Goal: Task Accomplishment & Management: Manage account settings

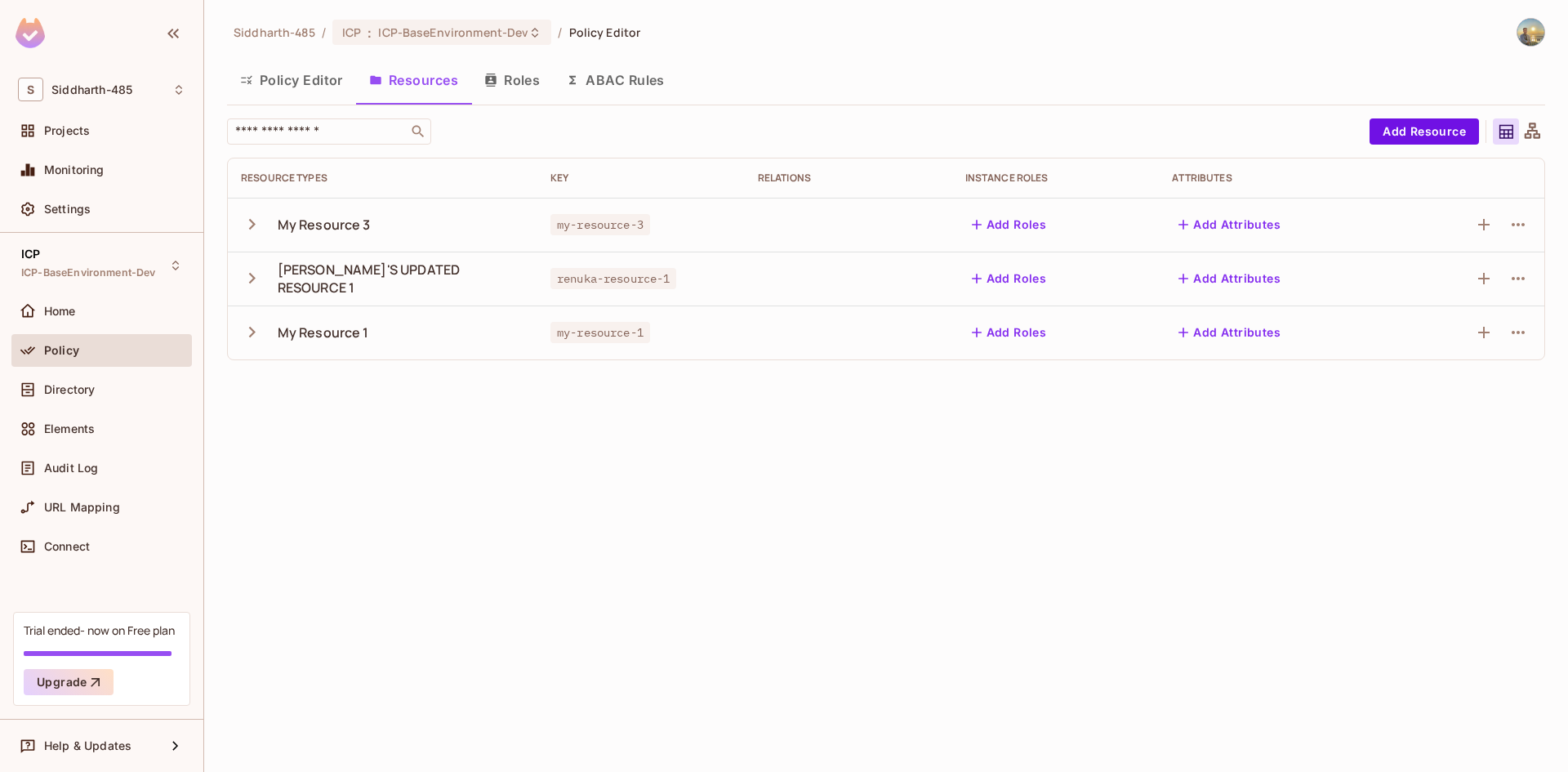
click at [260, 226] on icon "button" at bounding box center [252, 224] width 22 height 22
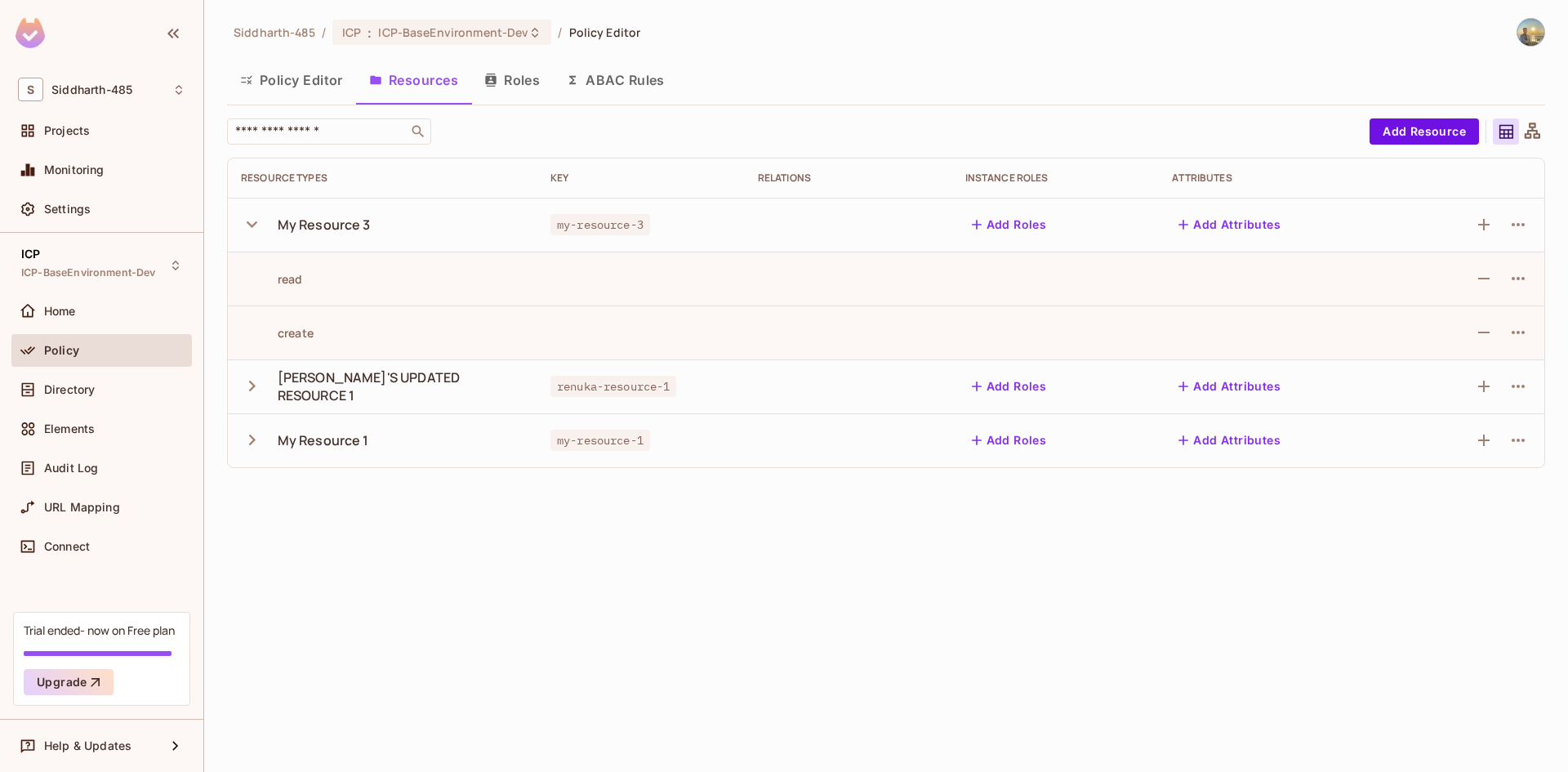
click at [260, 226] on icon "button" at bounding box center [252, 224] width 22 height 22
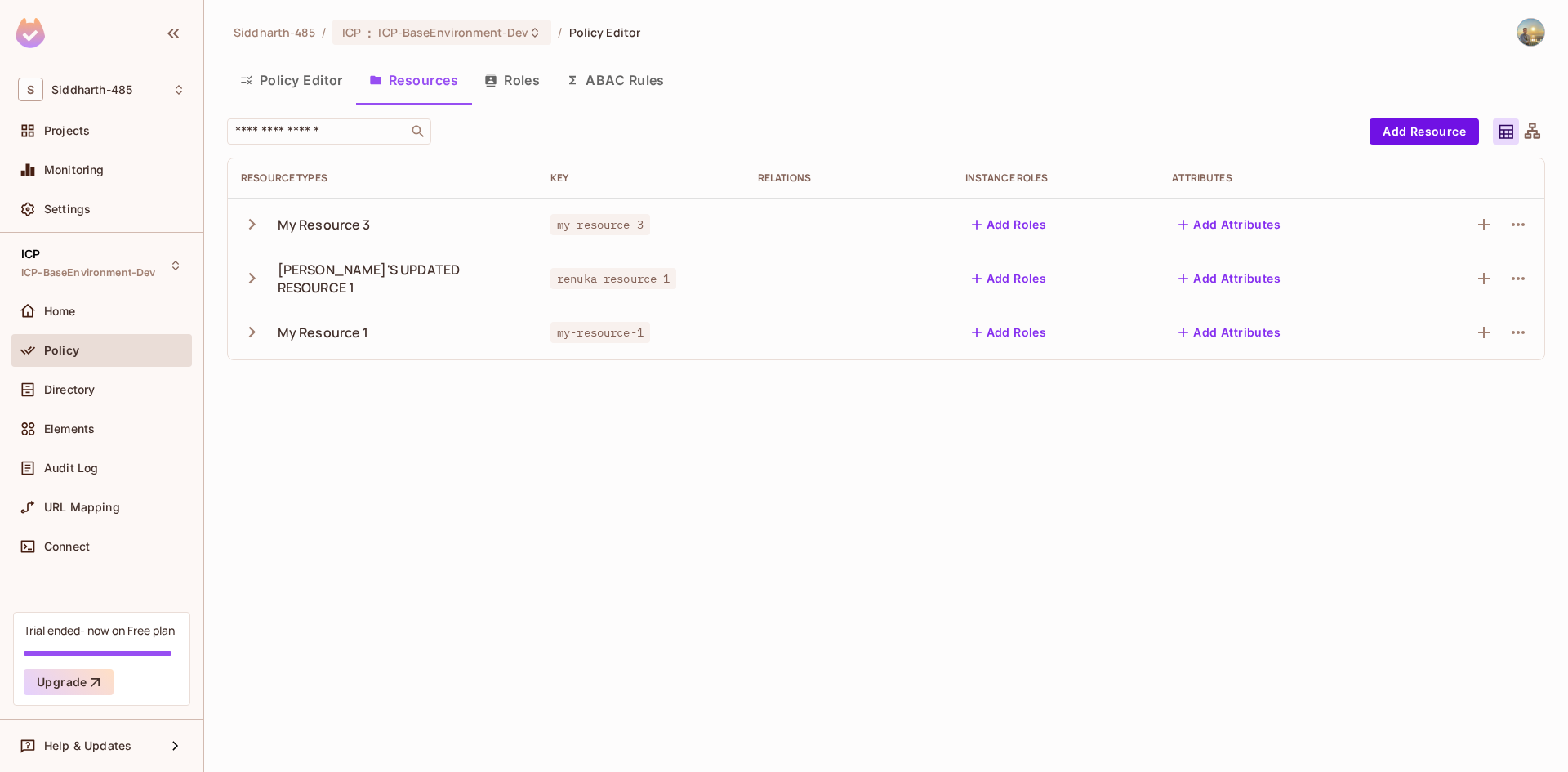
click at [255, 277] on icon "button" at bounding box center [252, 278] width 22 height 22
click at [341, 280] on div "[PERSON_NAME]'S UPDATED RESOURCE 1" at bounding box center [401, 279] width 247 height 36
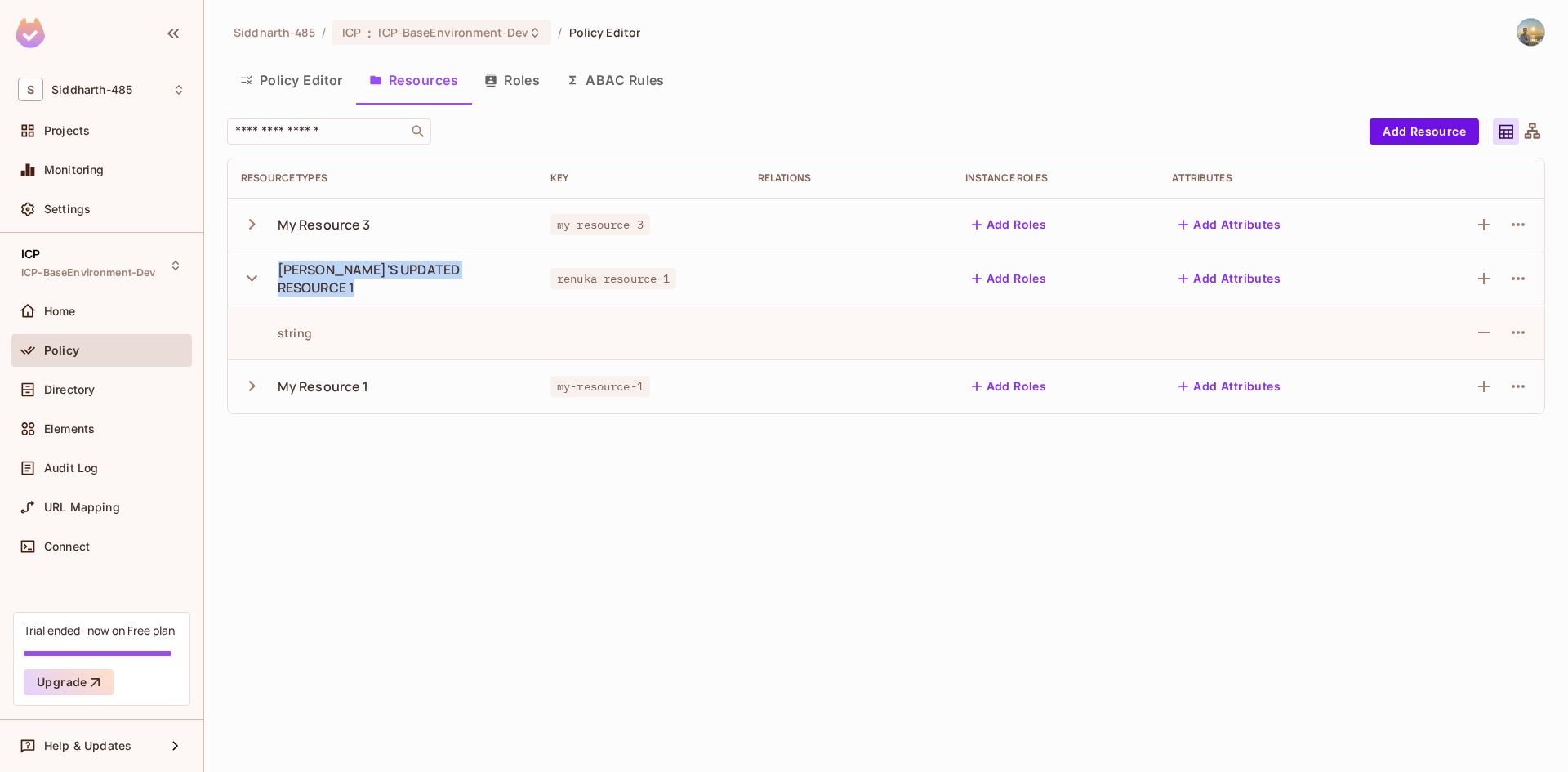
click at [341, 280] on div "[PERSON_NAME]'S UPDATED RESOURCE 1" at bounding box center [401, 279] width 247 height 36
click at [551, 274] on span "renuka-resource-1" at bounding box center [614, 279] width 127 height 22
click at [582, 281] on span "renuka-resource-1" at bounding box center [614, 279] width 127 height 22
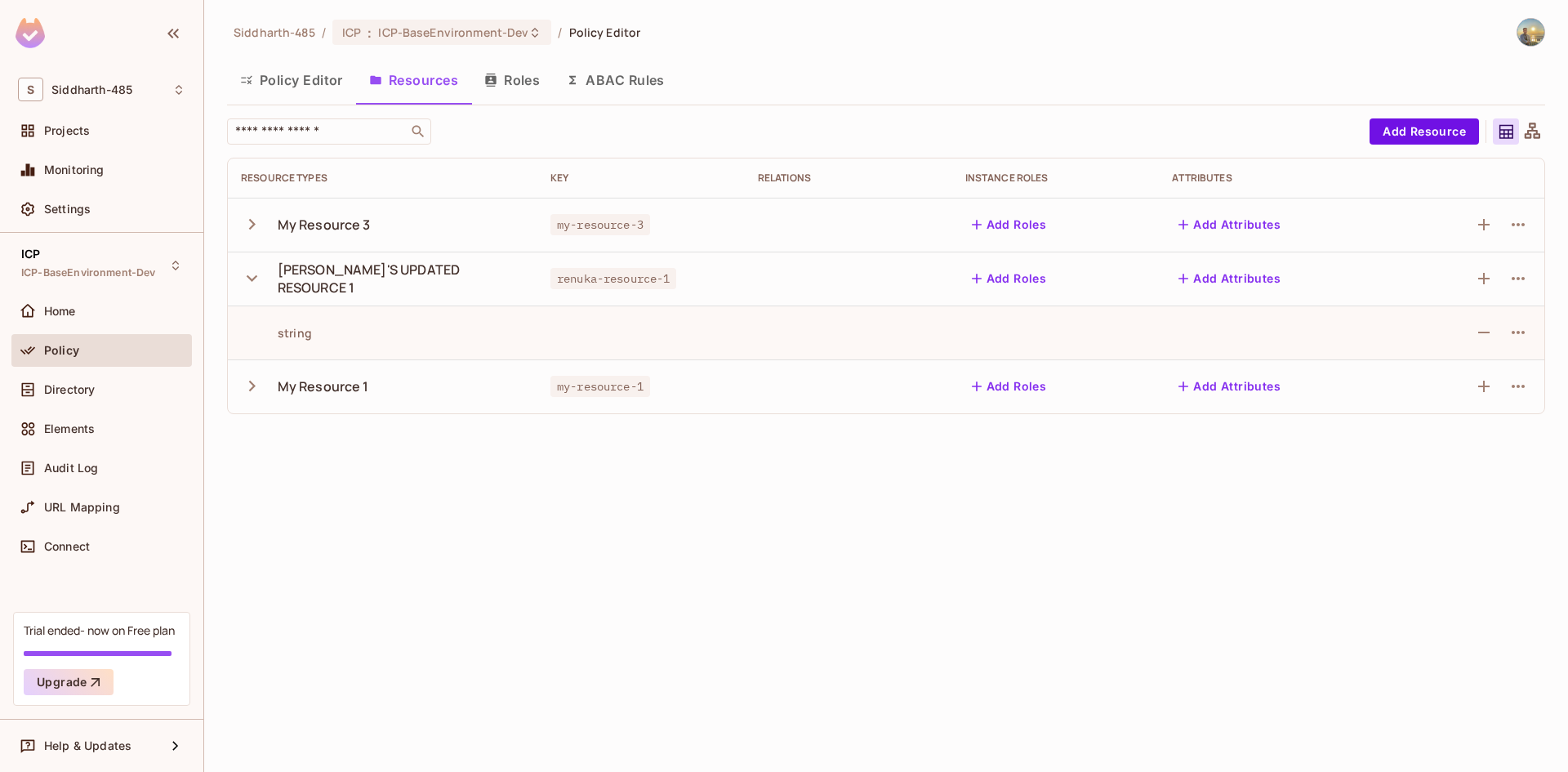
click at [601, 280] on span "renuka-resource-1" at bounding box center [614, 279] width 127 height 22
click at [254, 280] on icon "button" at bounding box center [252, 278] width 11 height 6
click at [459, 420] on div "Siddharth-485 / ICP : ICP-BaseEnvironment-Dev / Policy Editor Policy Editor Res…" at bounding box center [886, 386] width 1364 height 772
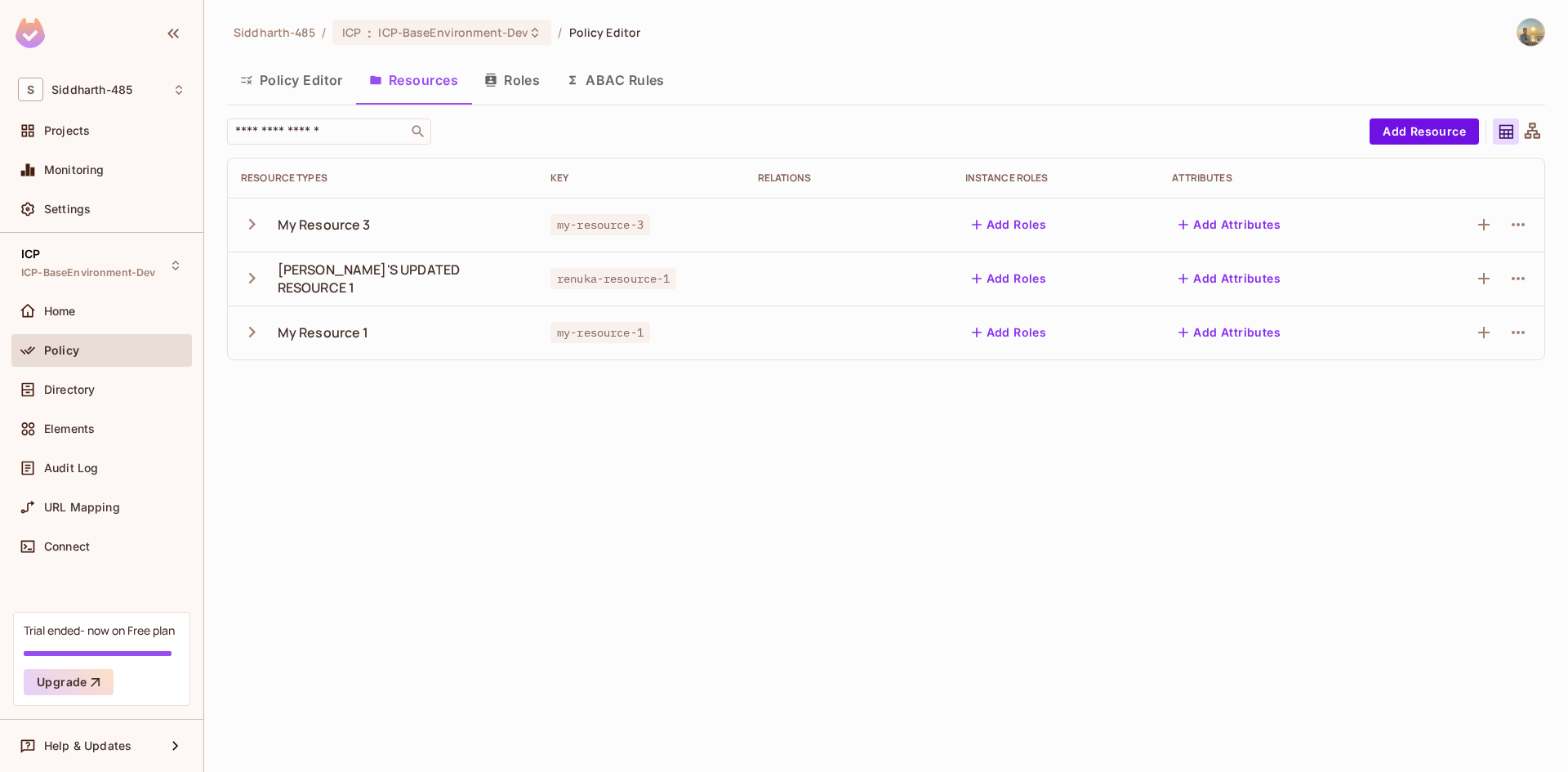
click at [246, 338] on icon "button" at bounding box center [252, 332] width 22 height 22
click at [259, 344] on button "button" at bounding box center [255, 332] width 29 height 35
click at [616, 444] on div "Siddharth-485 / ICP : ICP-BaseEnvironment-Dev / Policy Editor Policy Editor Res…" at bounding box center [886, 386] width 1364 height 772
click at [261, 330] on icon "button" at bounding box center [252, 332] width 22 height 22
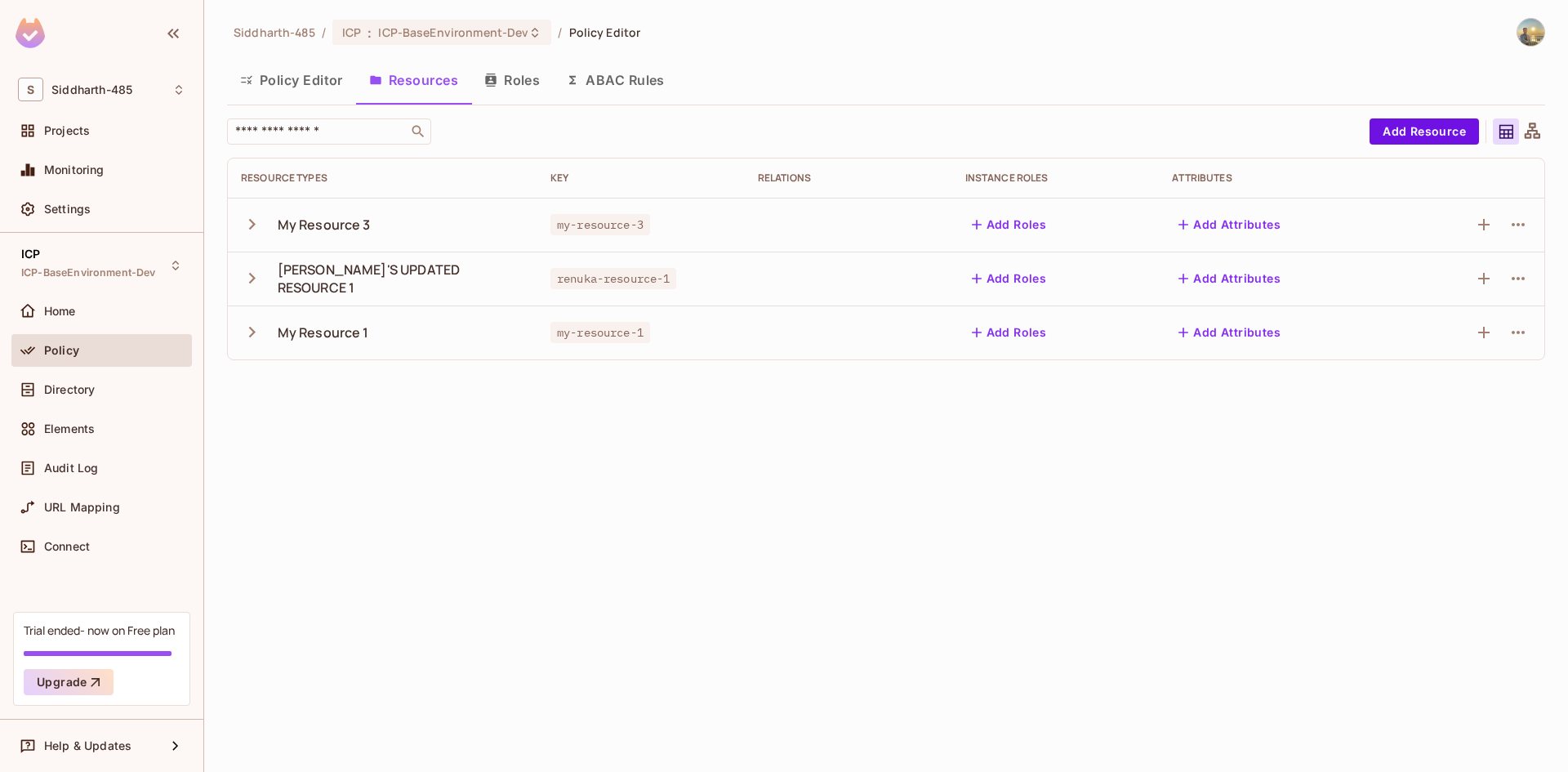
click at [261, 330] on icon "button" at bounding box center [252, 332] width 22 height 22
drag, startPoint x: 367, startPoint y: 380, endPoint x: 378, endPoint y: 564, distance: 184.3
click at [378, 564] on tbody "My Resource 3 my-resource-3 Add Roles Add Attributes RENUKA'S UPDATED RESOURCE …" at bounding box center [886, 413] width 1316 height 431
click at [252, 324] on icon "button" at bounding box center [252, 332] width 22 height 22
click at [247, 267] on icon "button" at bounding box center [252, 278] width 22 height 22
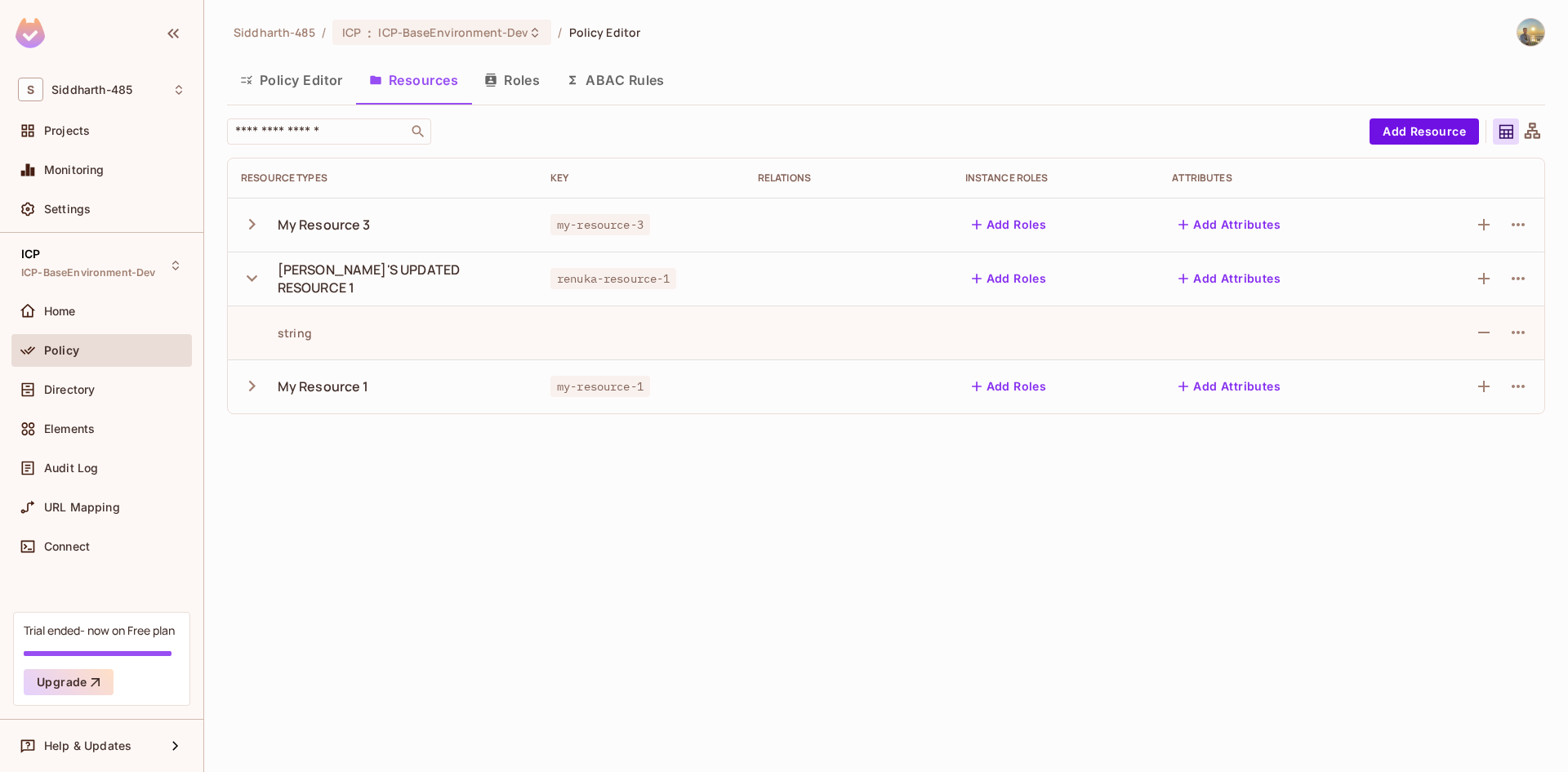
click at [247, 267] on icon "button" at bounding box center [252, 278] width 22 height 22
click at [254, 234] on icon "button" at bounding box center [252, 224] width 22 height 22
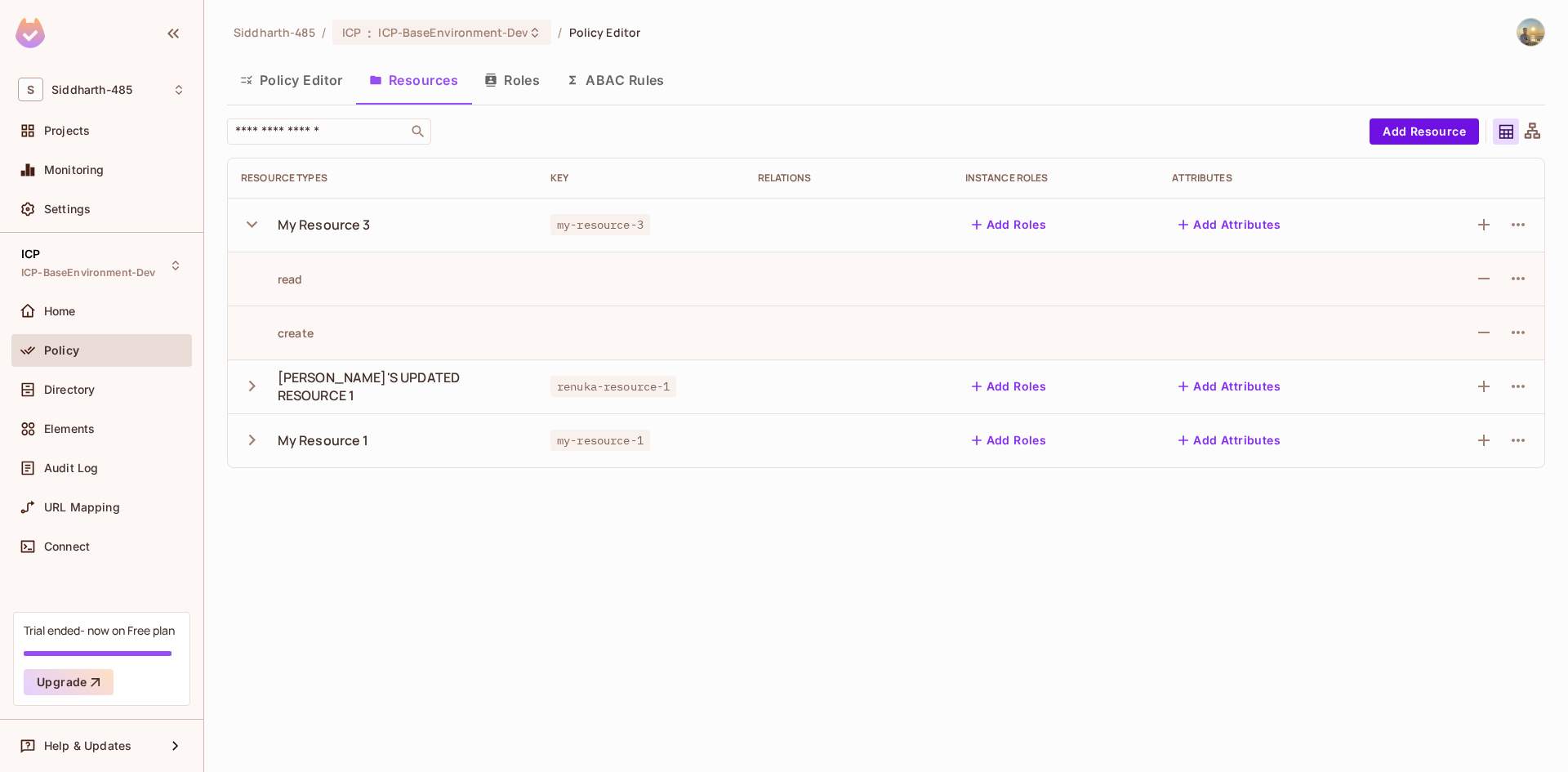
click at [254, 234] on icon "button" at bounding box center [252, 224] width 22 height 22
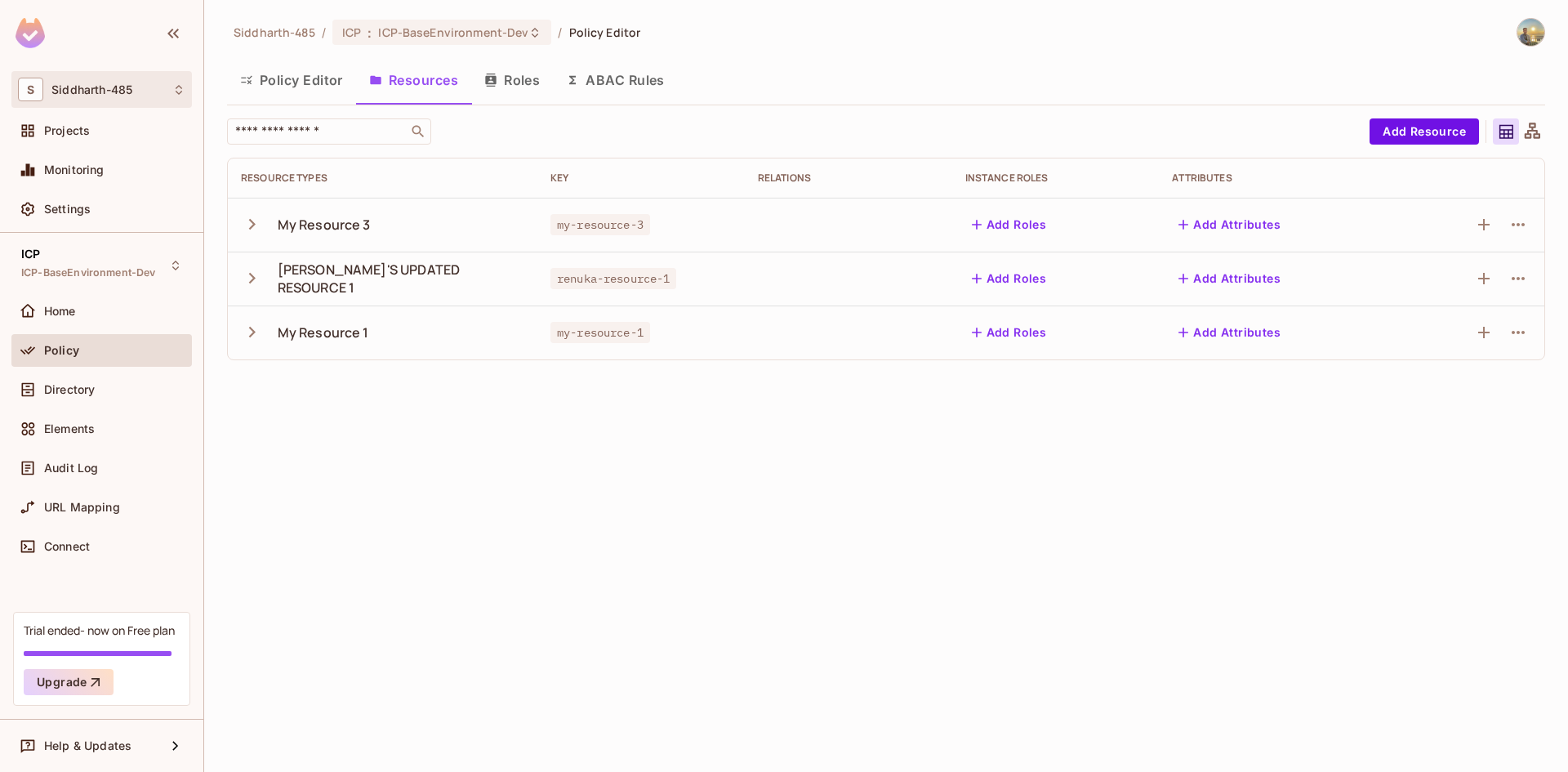
click at [107, 100] on div "S Siddharth-485" at bounding box center [102, 89] width 167 height 23
click at [86, 217] on div at bounding box center [784, 386] width 1568 height 772
click at [86, 217] on div "Settings" at bounding box center [102, 209] width 167 height 20
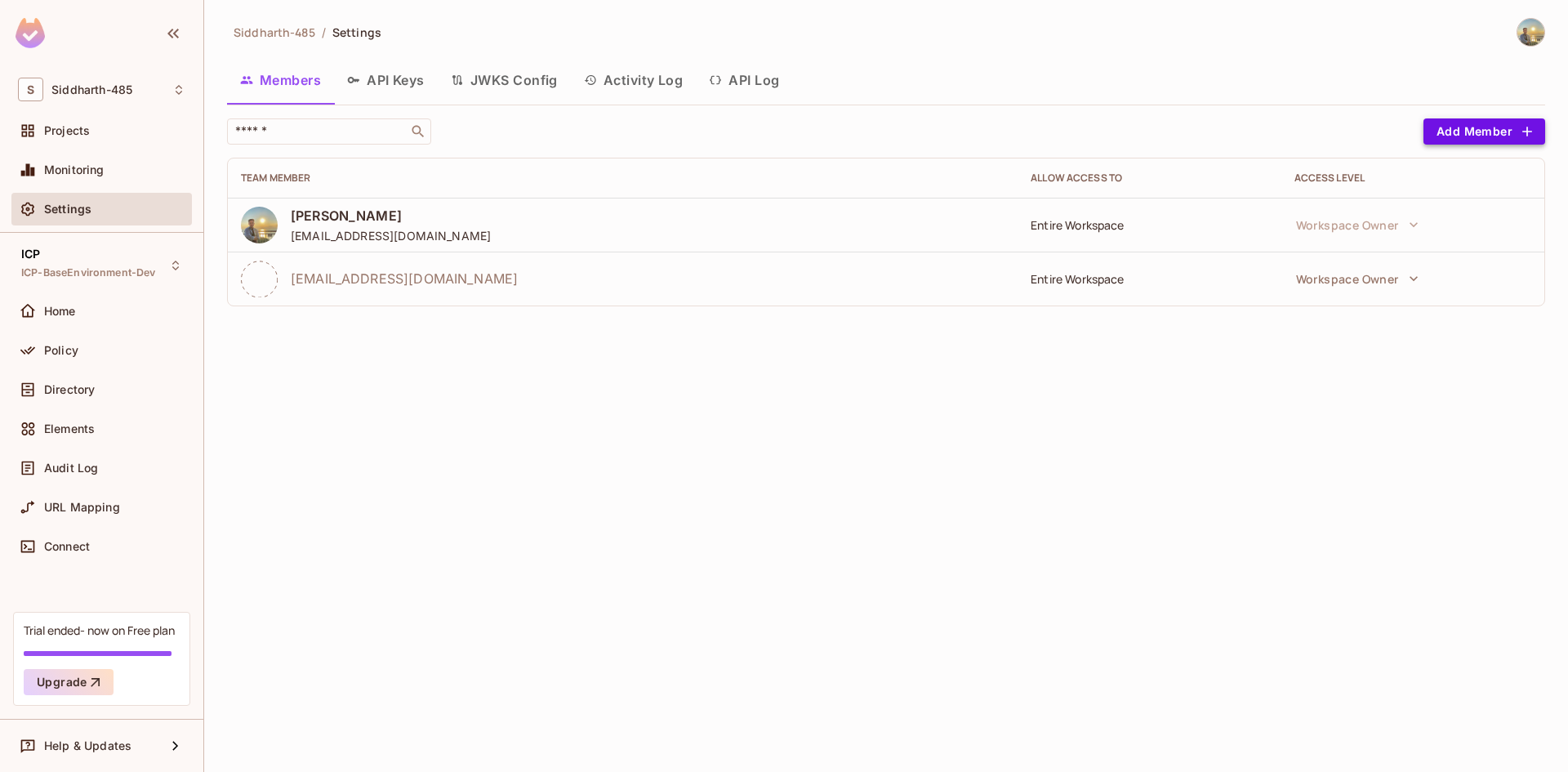
click at [1516, 131] on button "Add Member" at bounding box center [1484, 131] width 121 height 26
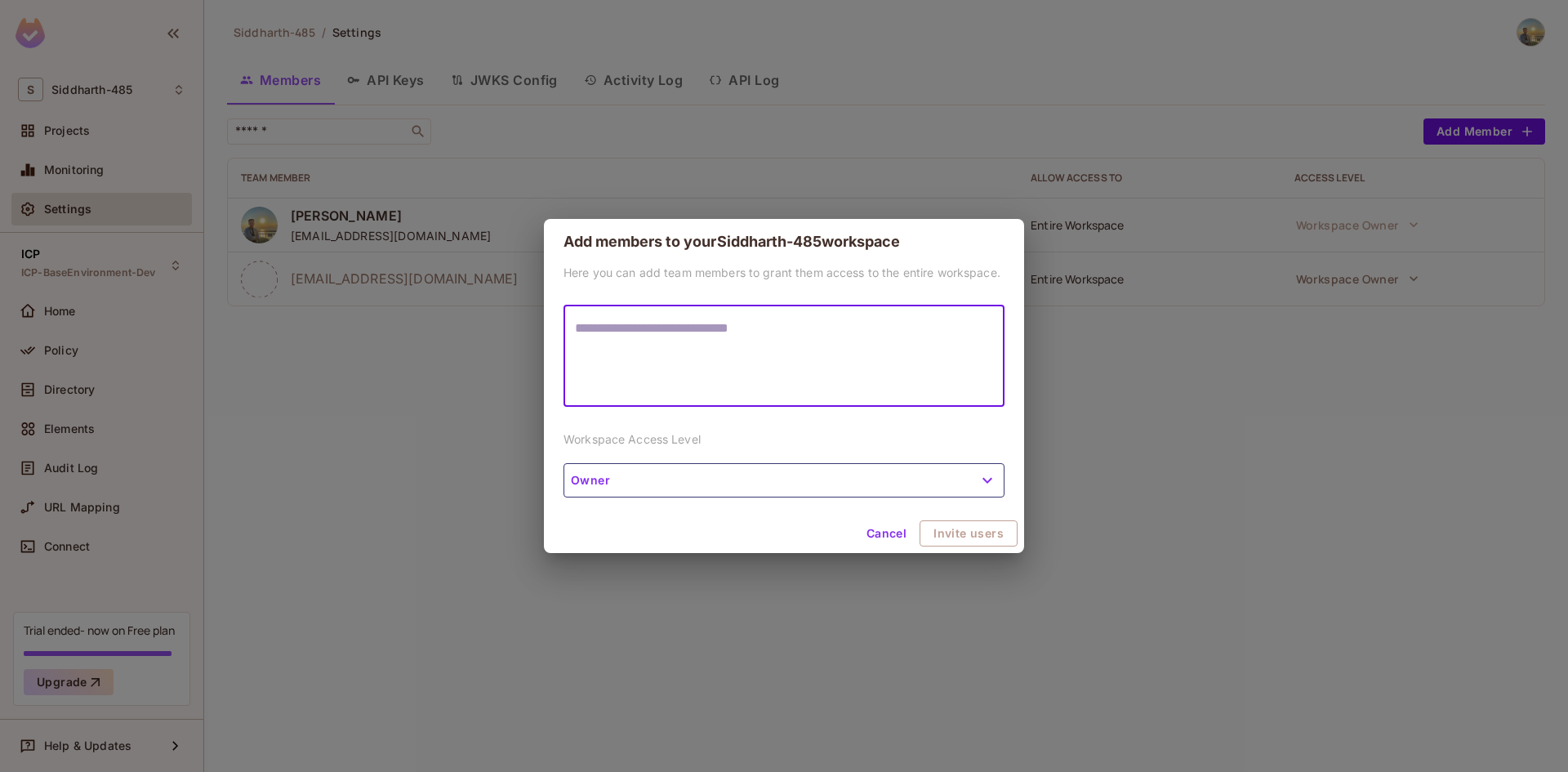
click at [750, 347] on textarea at bounding box center [784, 357] width 418 height 75
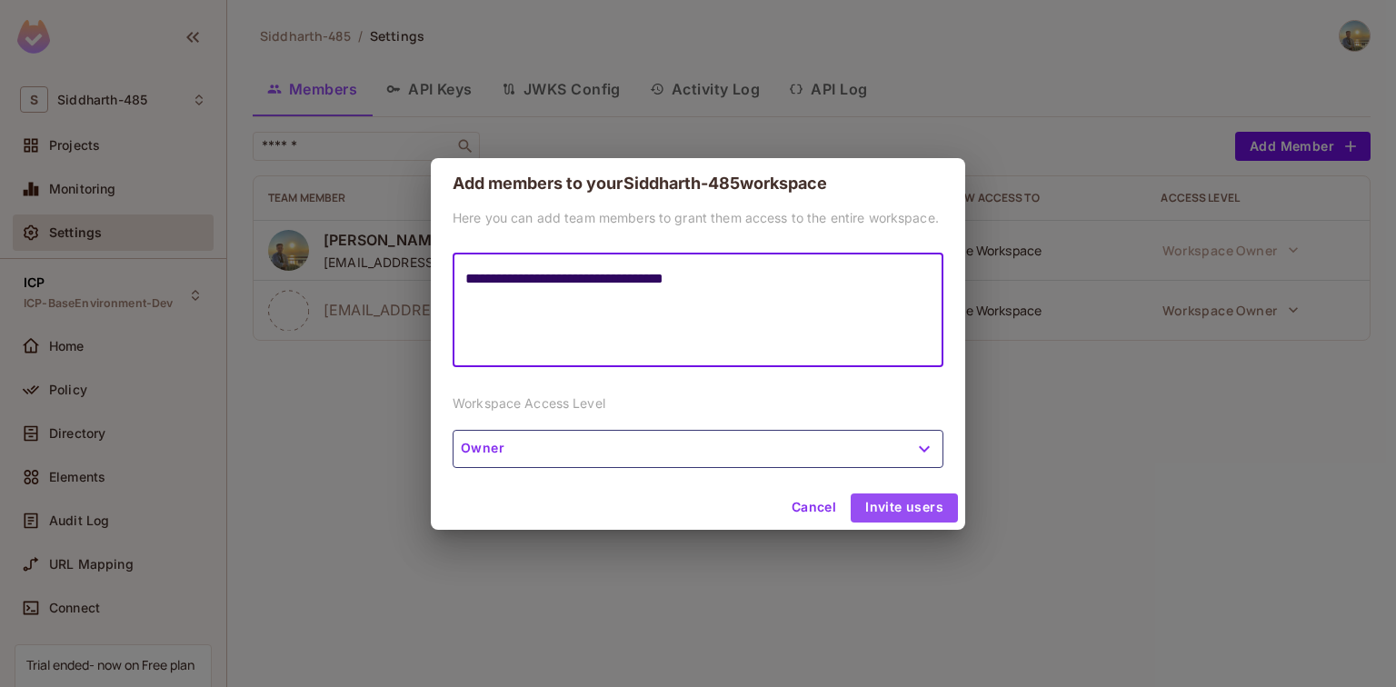
type textarea "**********"
click at [909, 515] on button "Invite users" at bounding box center [904, 508] width 107 height 29
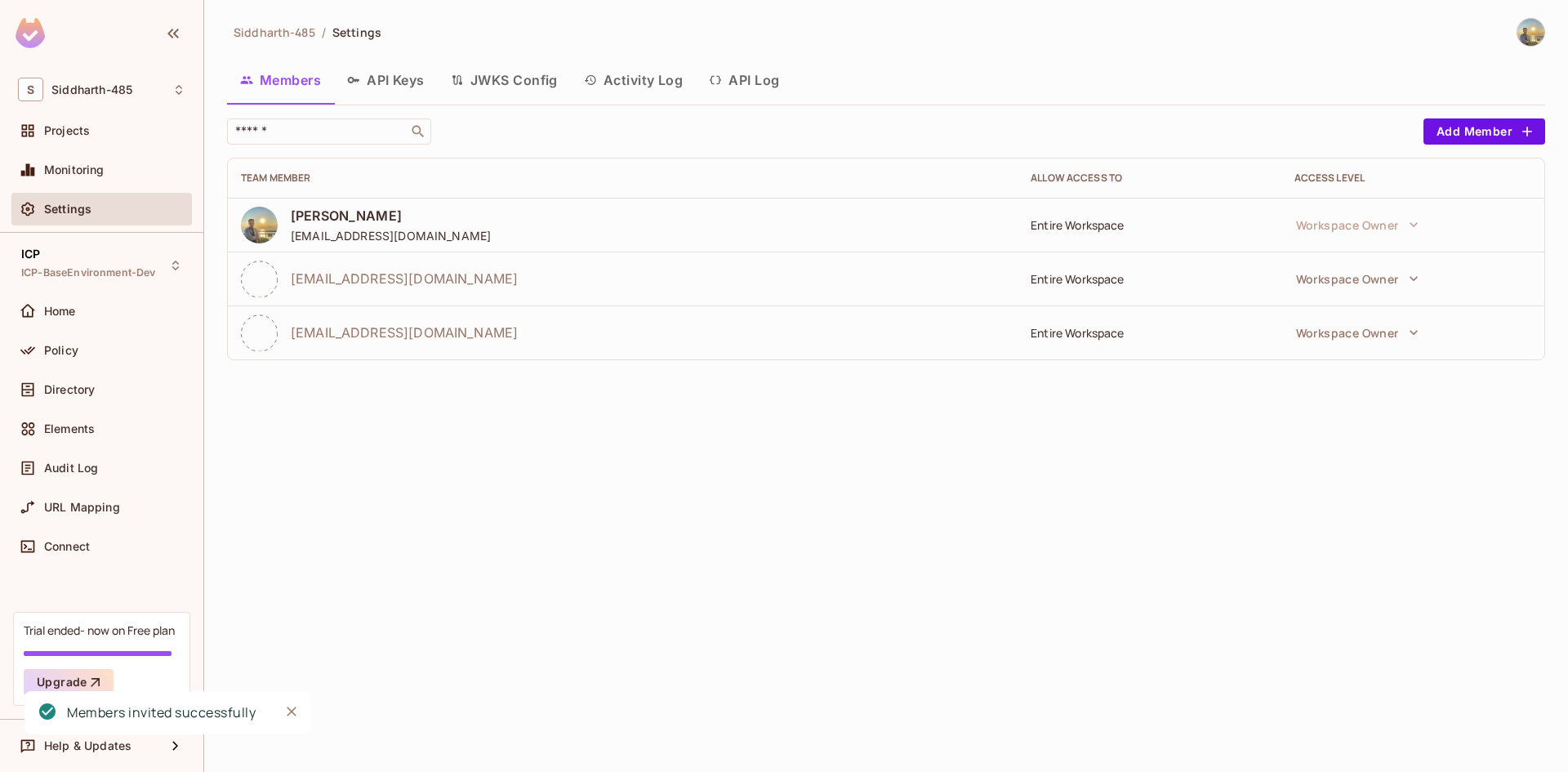
click at [1516, 35] on div at bounding box center [1524, 32] width 43 height 29
click at [41, 102] on div "S Siddharth-485" at bounding box center [102, 89] width 167 height 23
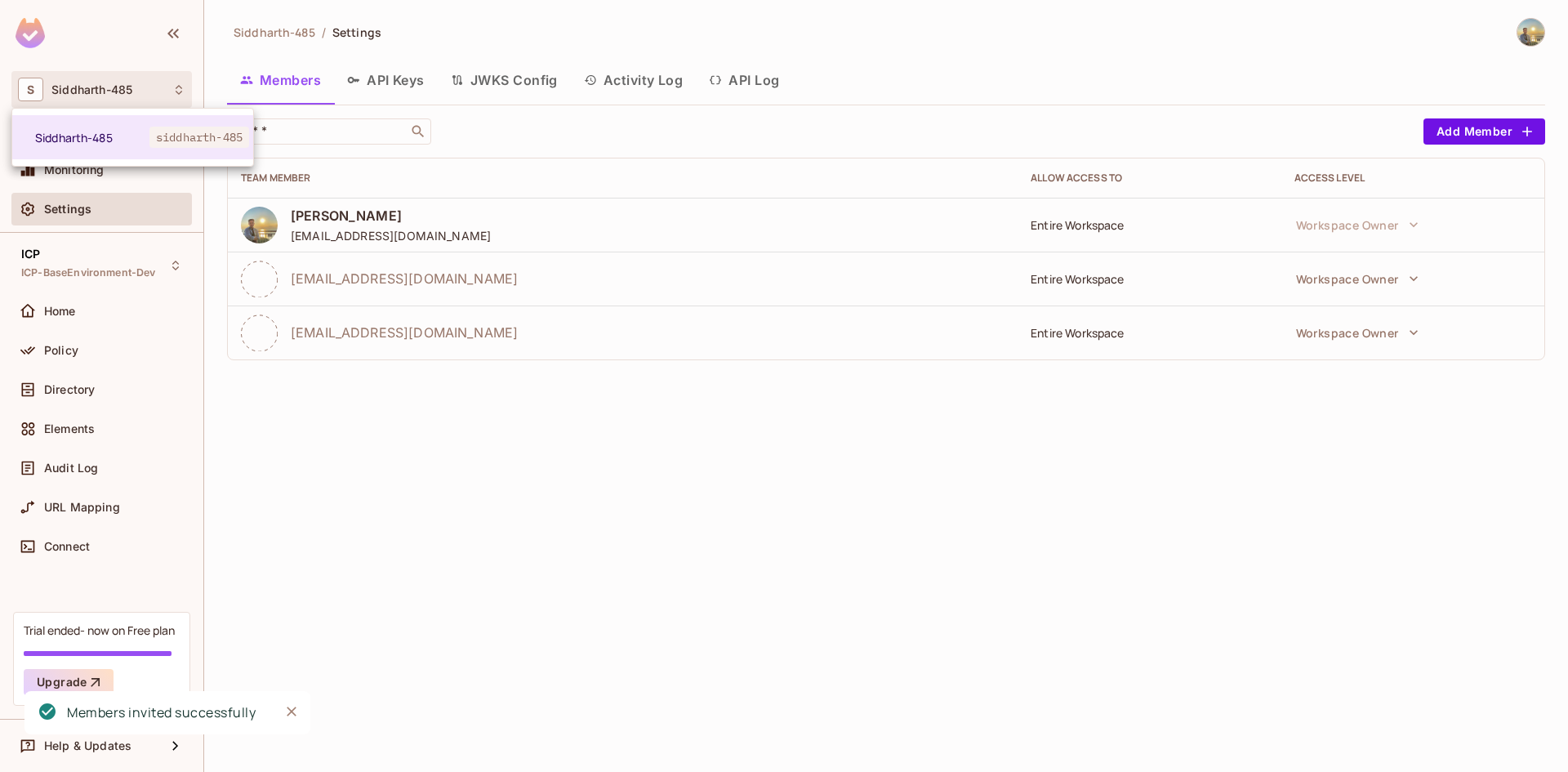
click at [479, 417] on div at bounding box center [784, 386] width 1568 height 772
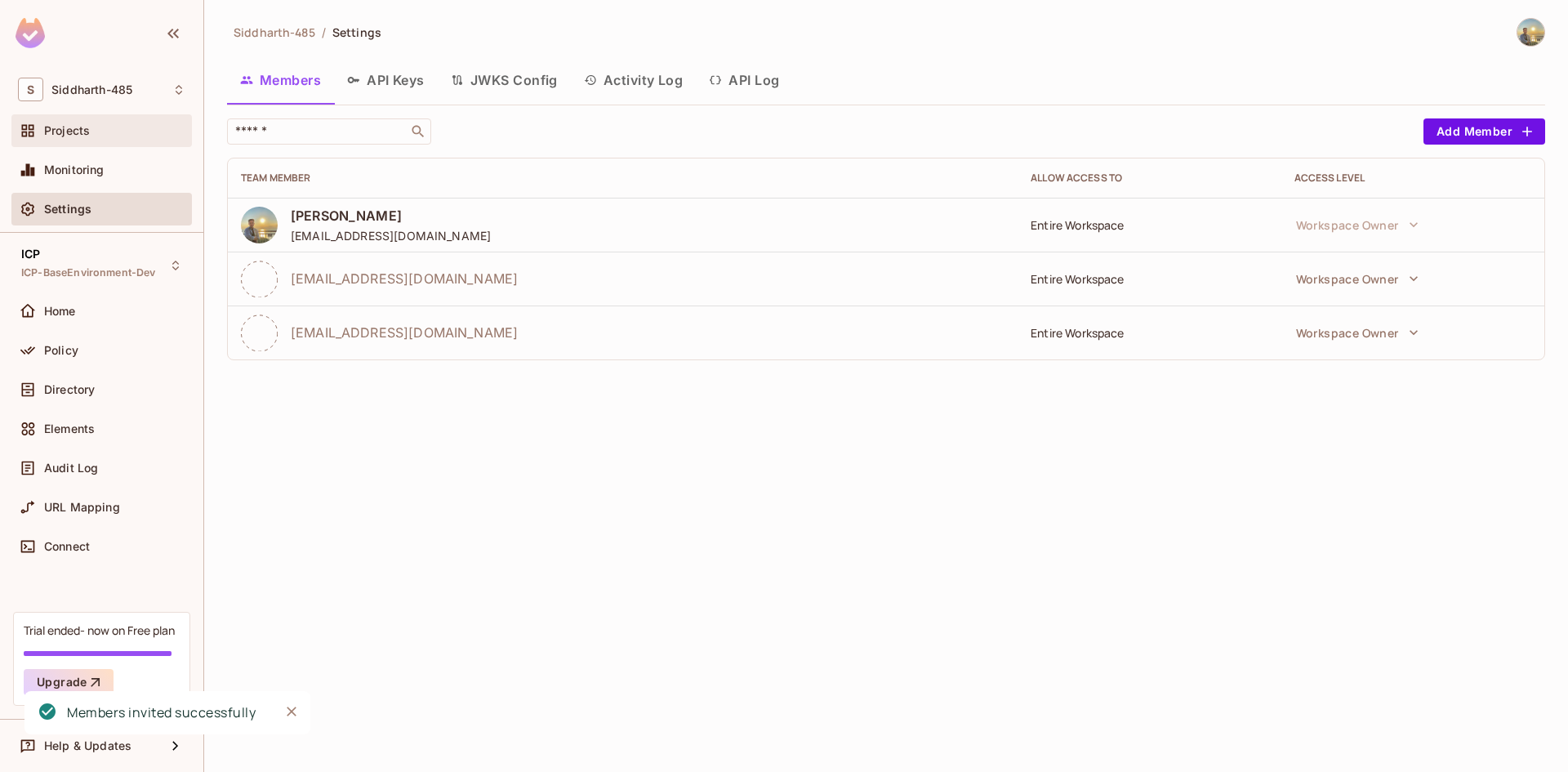
click at [113, 142] on div "Projects" at bounding box center [102, 130] width 181 height 32
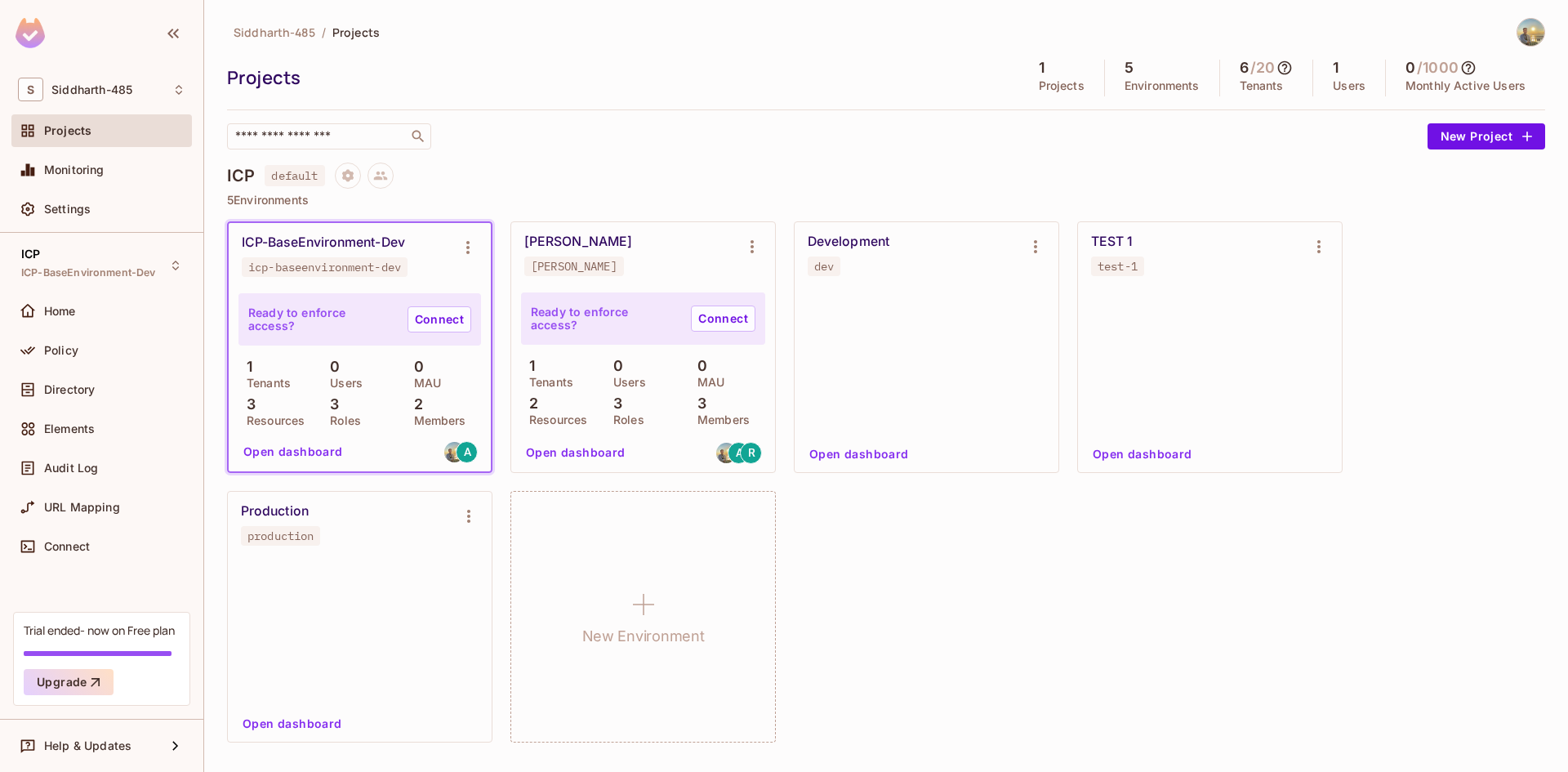
click at [288, 244] on div "ICP-BaseEnvironment-Dev" at bounding box center [323, 243] width 164 height 16
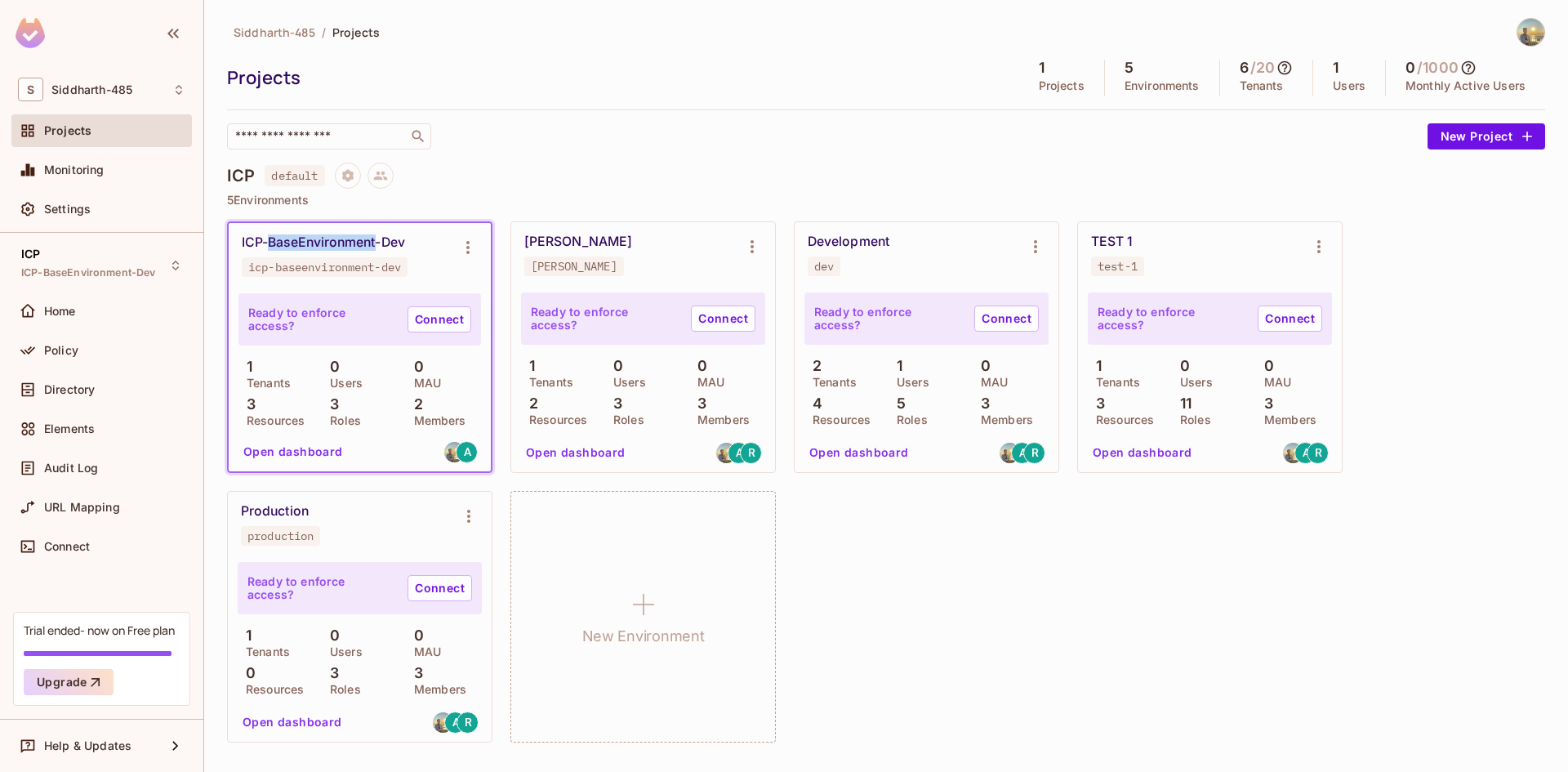
click at [288, 244] on div "ICP-BaseEnvironment-Dev" at bounding box center [323, 243] width 164 height 16
click at [313, 459] on button "Open dashboard" at bounding box center [293, 451] width 112 height 26
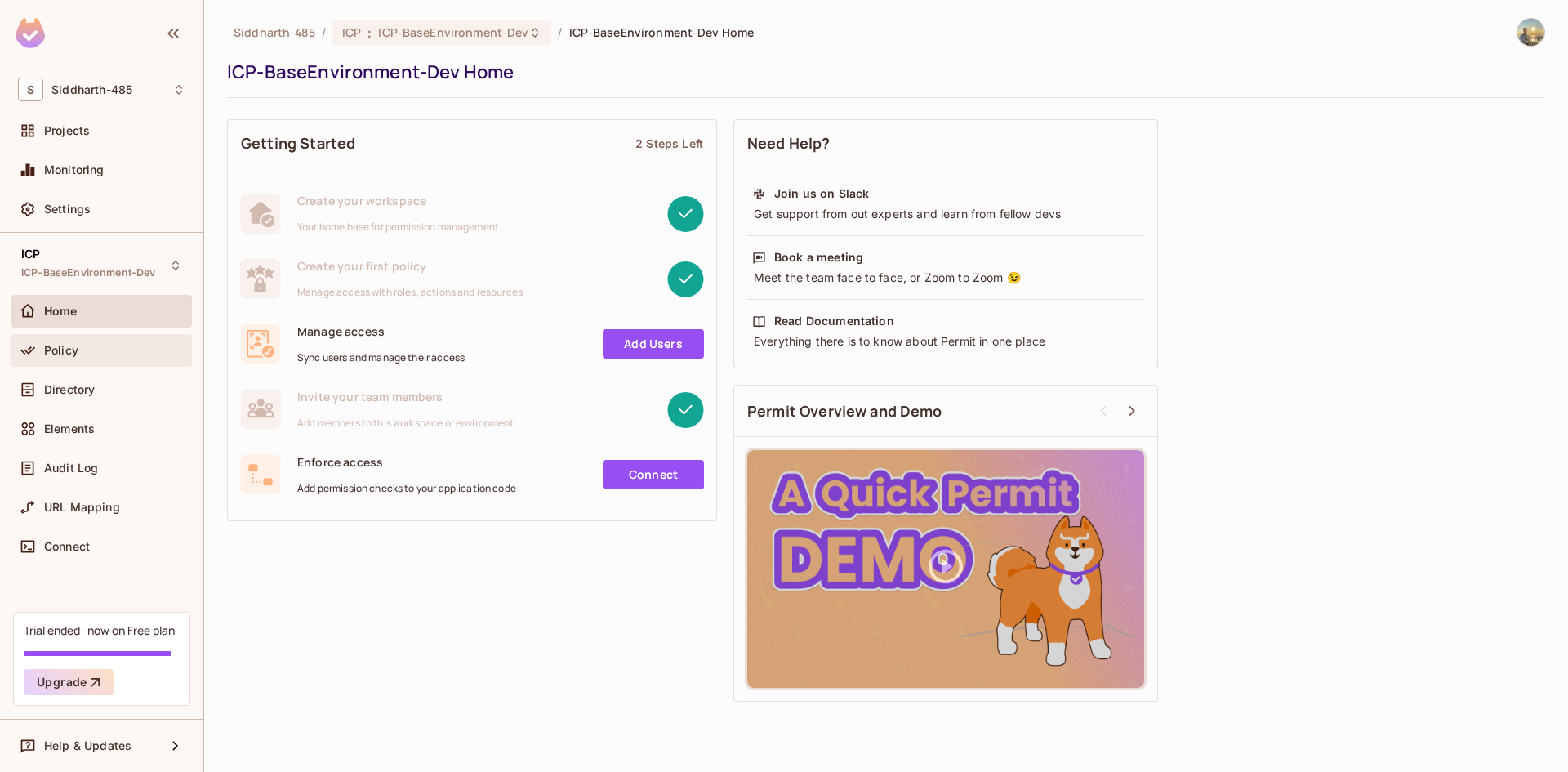
click at [75, 360] on div "Policy" at bounding box center [102, 351] width 181 height 32
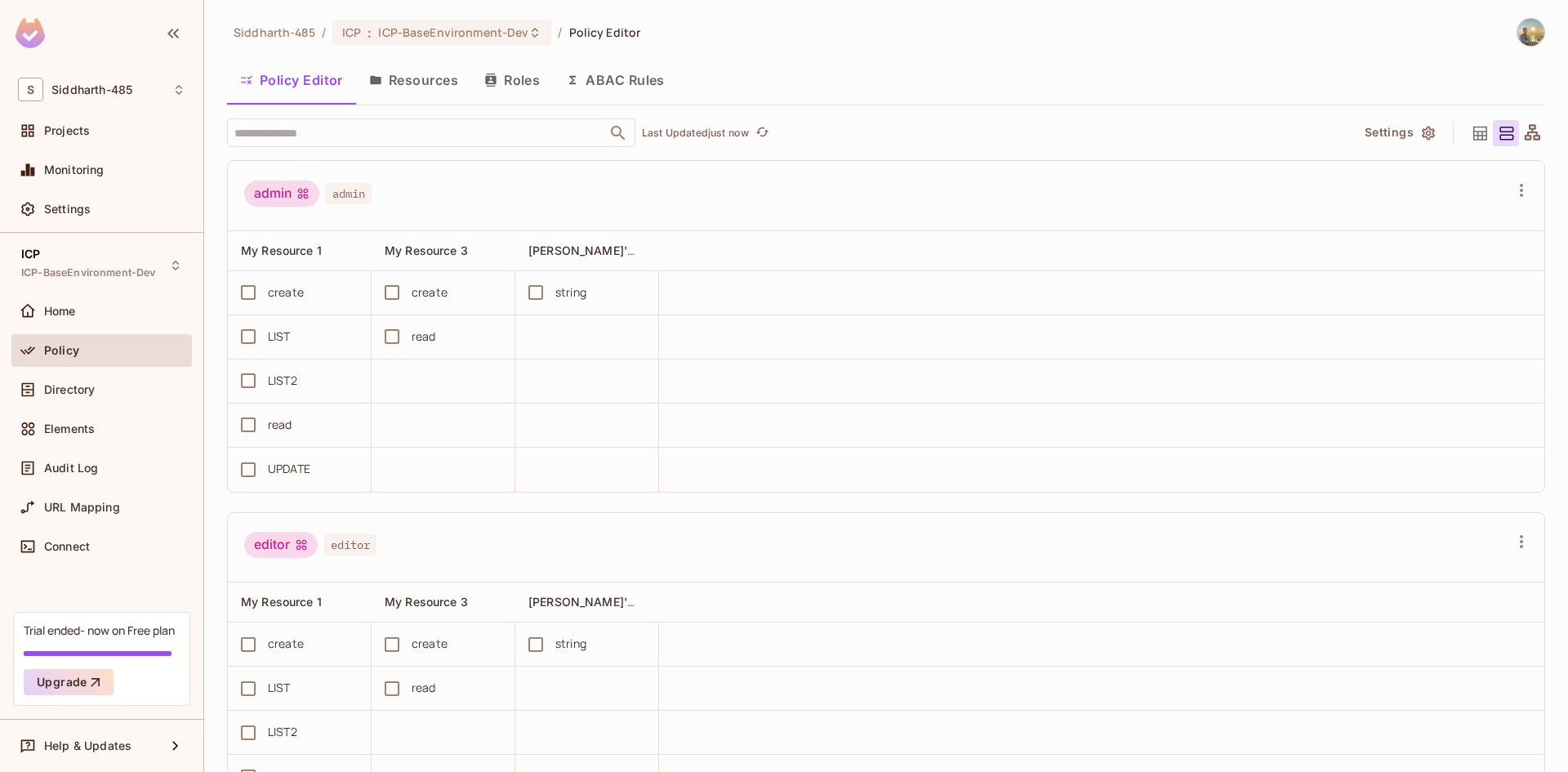
click at [406, 82] on button "Resources" at bounding box center [413, 79] width 115 height 40
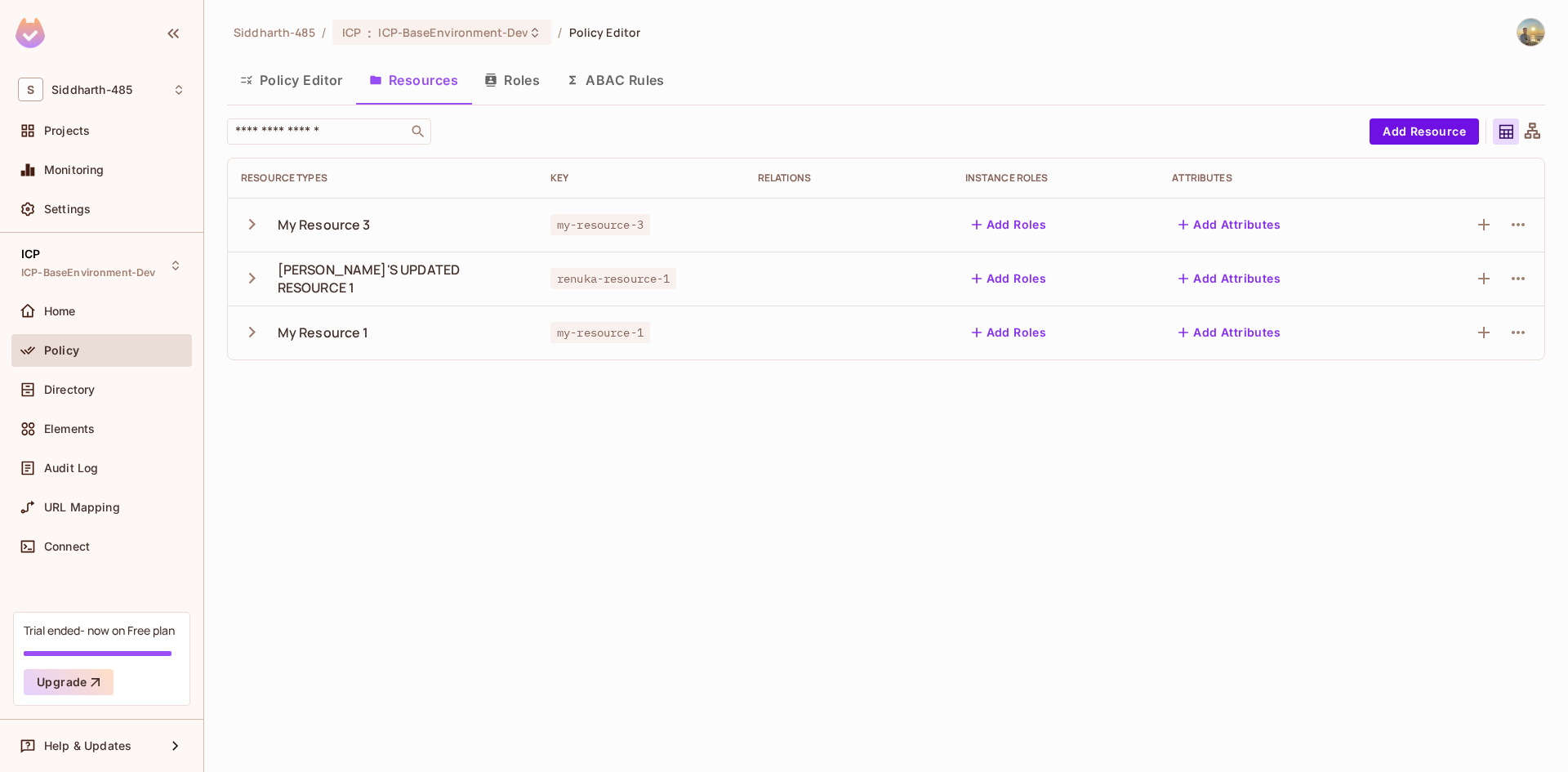
click at [252, 220] on icon "button" at bounding box center [252, 224] width 22 height 22
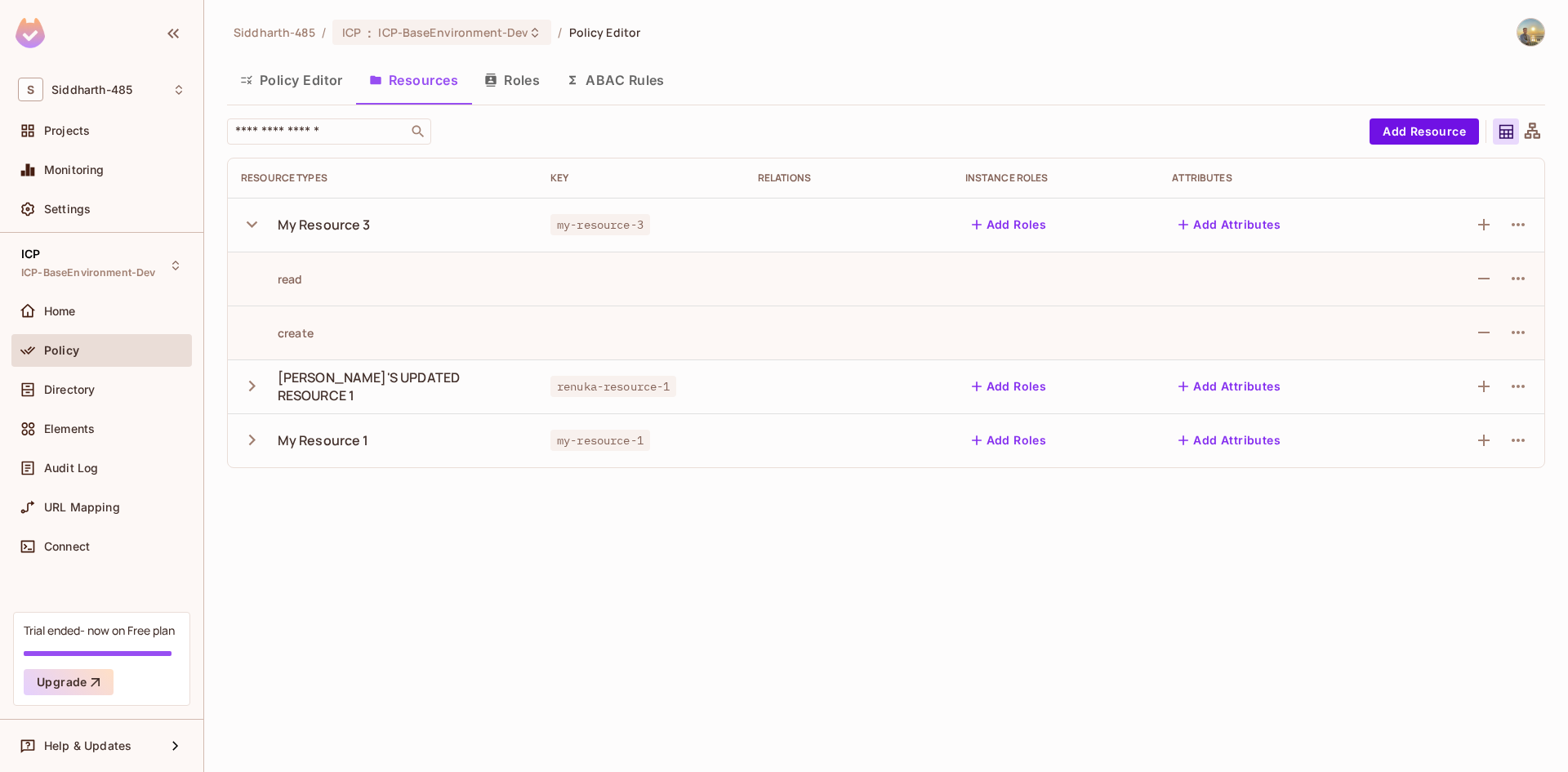
click at [252, 220] on icon "button" at bounding box center [252, 224] width 22 height 22
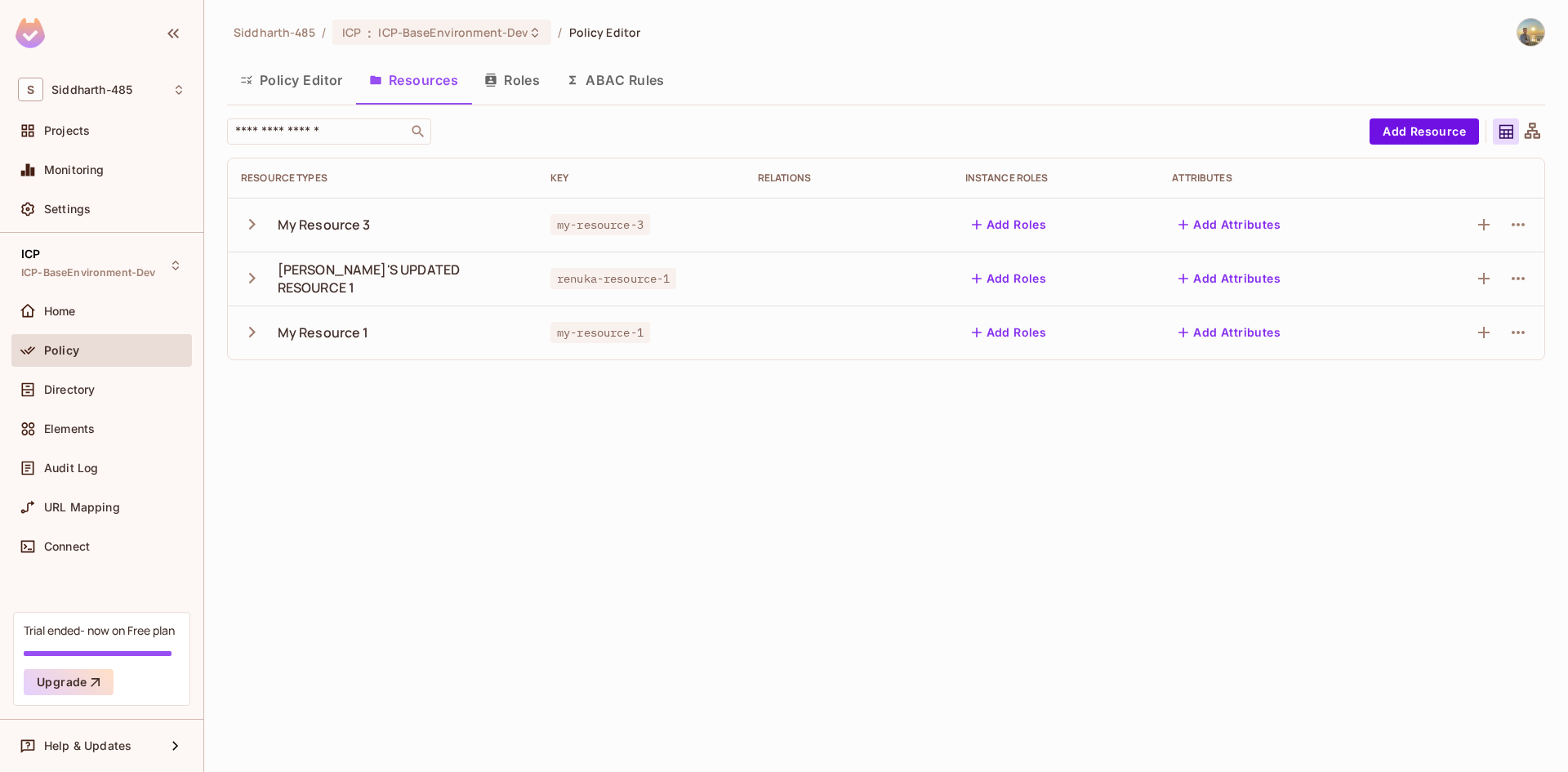
click at [472, 395] on div "Siddharth-485 / ICP : ICP-BaseEnvironment-Dev / Policy Editor Policy Editor Res…" at bounding box center [886, 386] width 1364 height 772
click at [582, 488] on div "Siddharth-485 / ICP : ICP-BaseEnvironment-Dev / Policy Editor Policy Editor Res…" at bounding box center [886, 386] width 1364 height 772
click at [259, 339] on icon "button" at bounding box center [252, 332] width 22 height 22
click at [314, 332] on div "My Resource 1" at bounding box center [323, 333] width 92 height 18
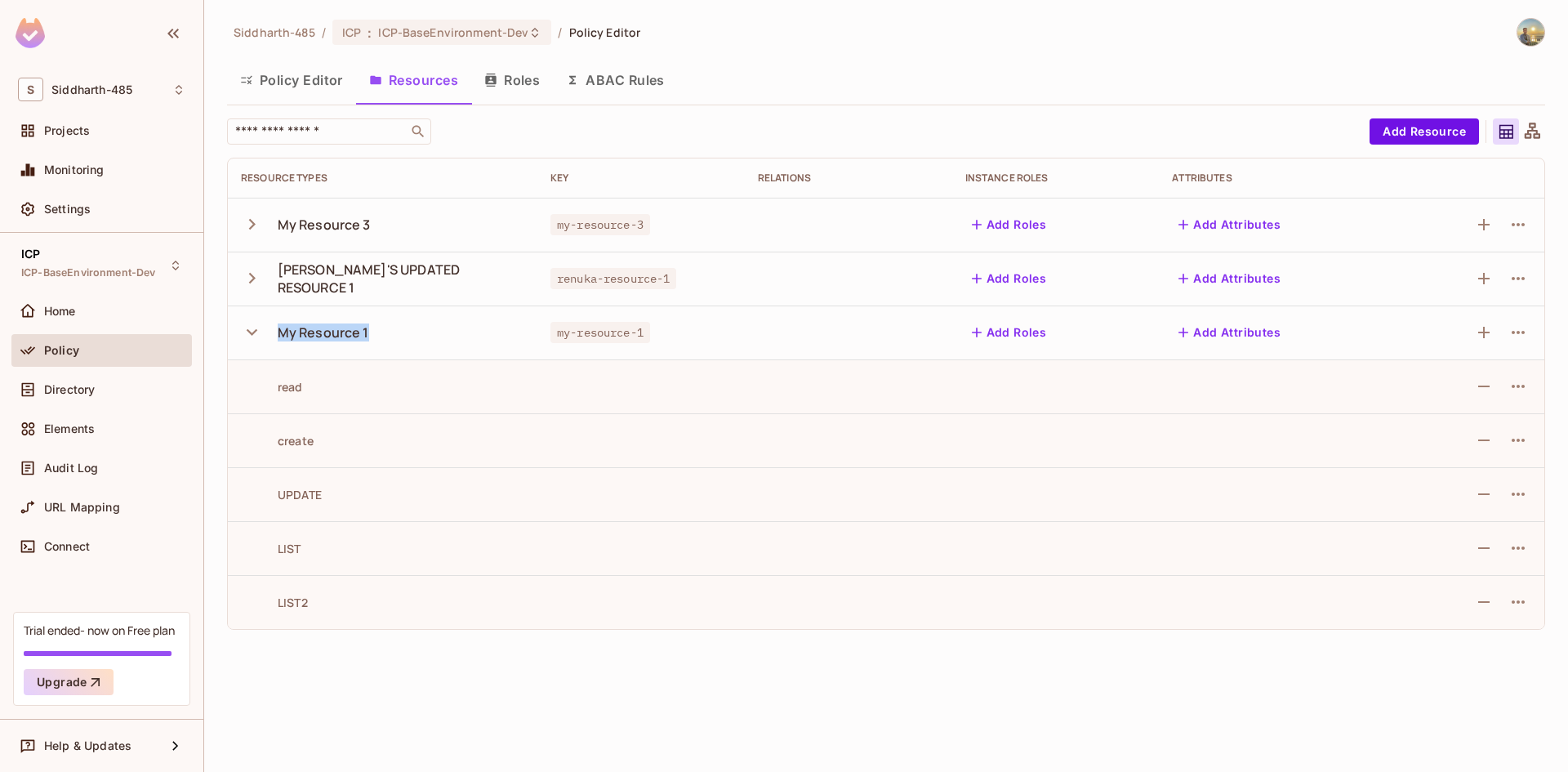
click at [314, 332] on div "My Resource 1" at bounding box center [323, 333] width 92 height 18
click at [319, 271] on div "[PERSON_NAME]'S UPDATED RESOURCE 1" at bounding box center [401, 279] width 247 height 36
drag, startPoint x: 289, startPoint y: 386, endPoint x: 347, endPoint y: 602, distance: 223.7
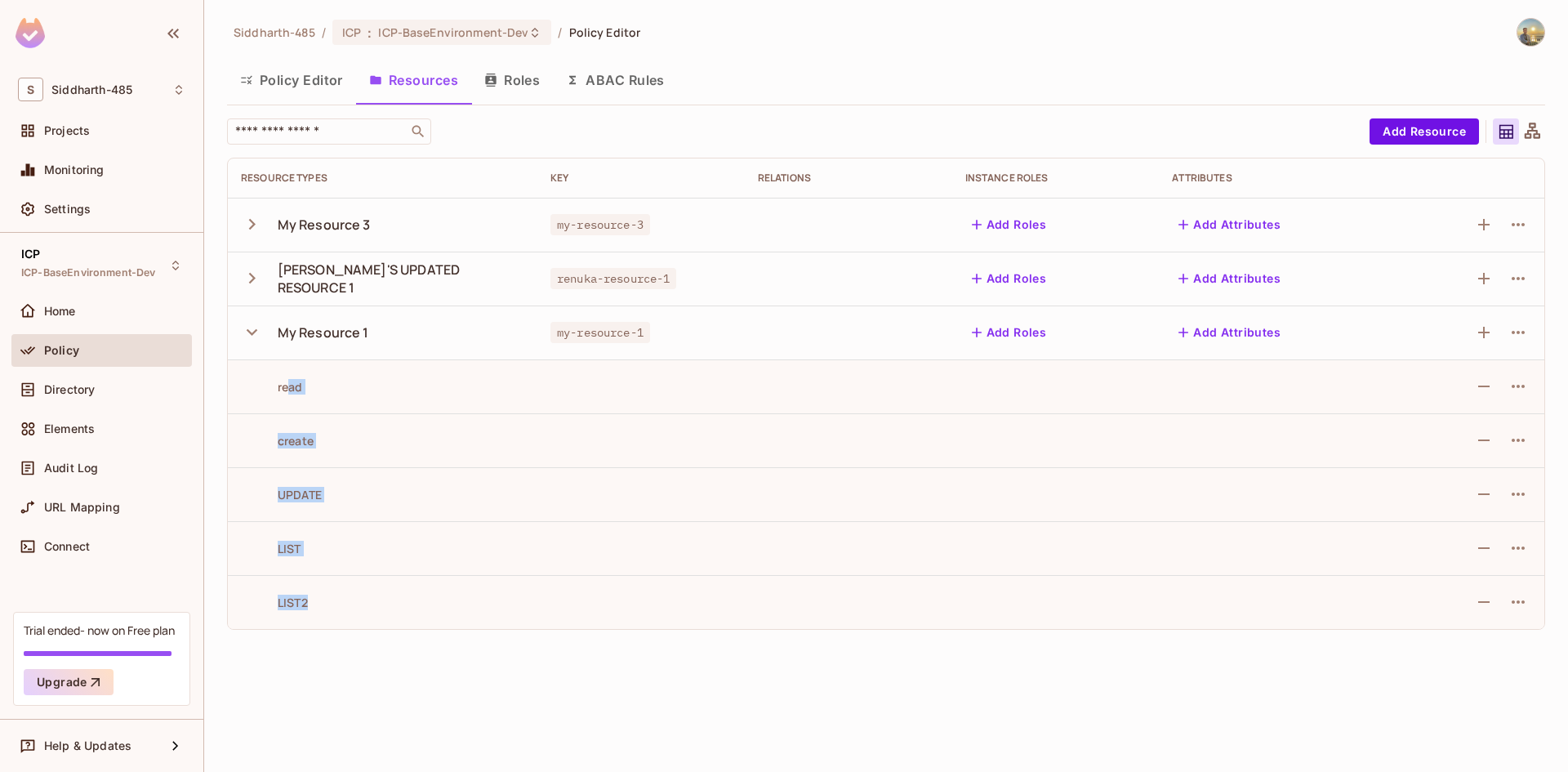
click at [347, 602] on tbody "My Resource 3 my-resource-3 Add Roles Add Attributes RENUKA'S UPDATED RESOURCE …" at bounding box center [886, 413] width 1316 height 431
click at [402, 661] on div "Siddharth-485 / ICP : ICP-BaseEnvironment-Dev / Policy Editor Policy Editor Res…" at bounding box center [886, 386] width 1364 height 772
click at [251, 331] on icon "button" at bounding box center [252, 332] width 22 height 22
click at [1001, 525] on div "Siddharth-485 / ICP : ICP-BaseEnvironment-Dev / Policy Editor Policy Editor Res…" at bounding box center [886, 386] width 1364 height 772
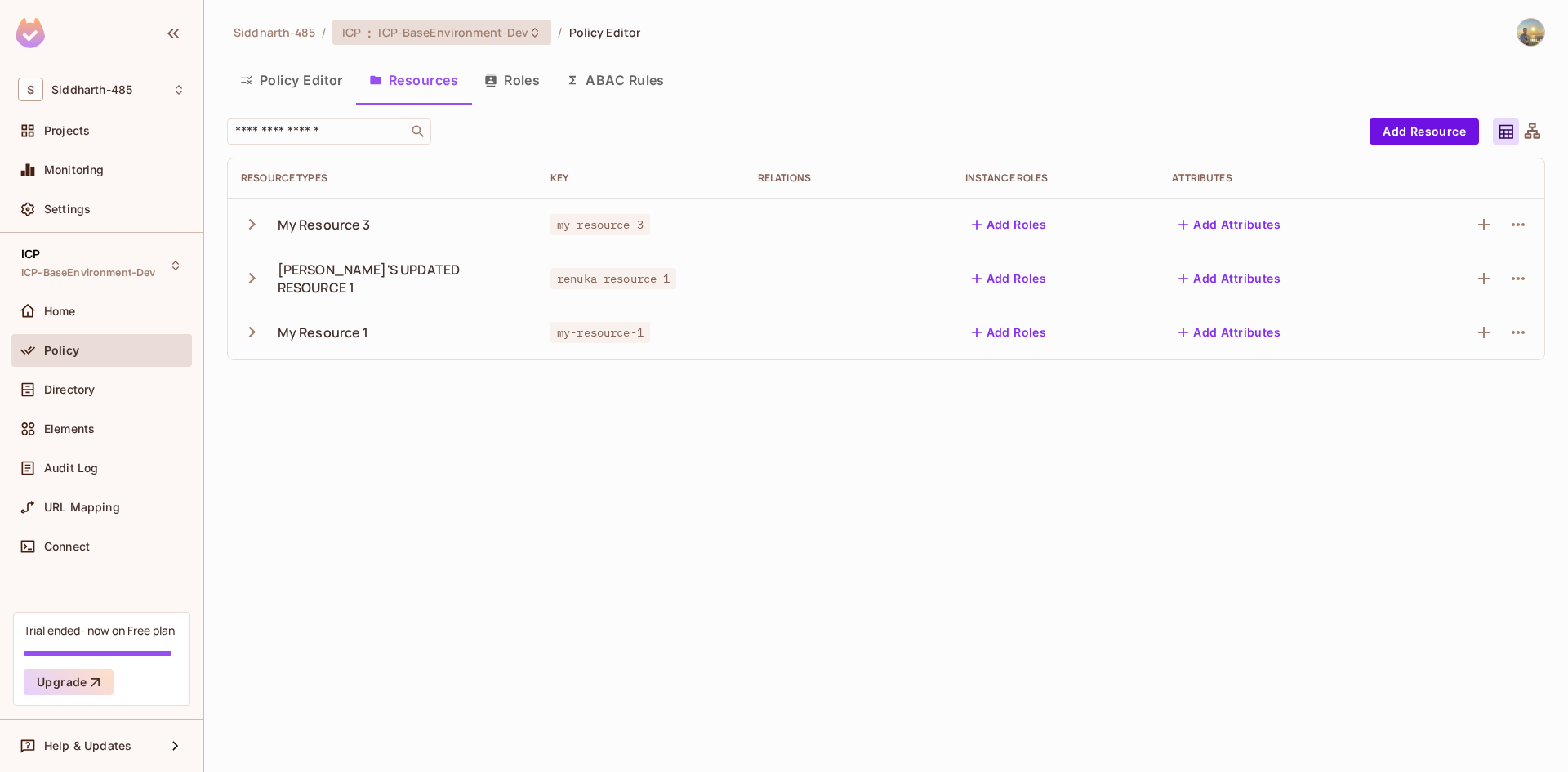
click at [459, 34] on span "ICP-BaseEnvironment-Dev" at bounding box center [453, 31] width 150 height 15
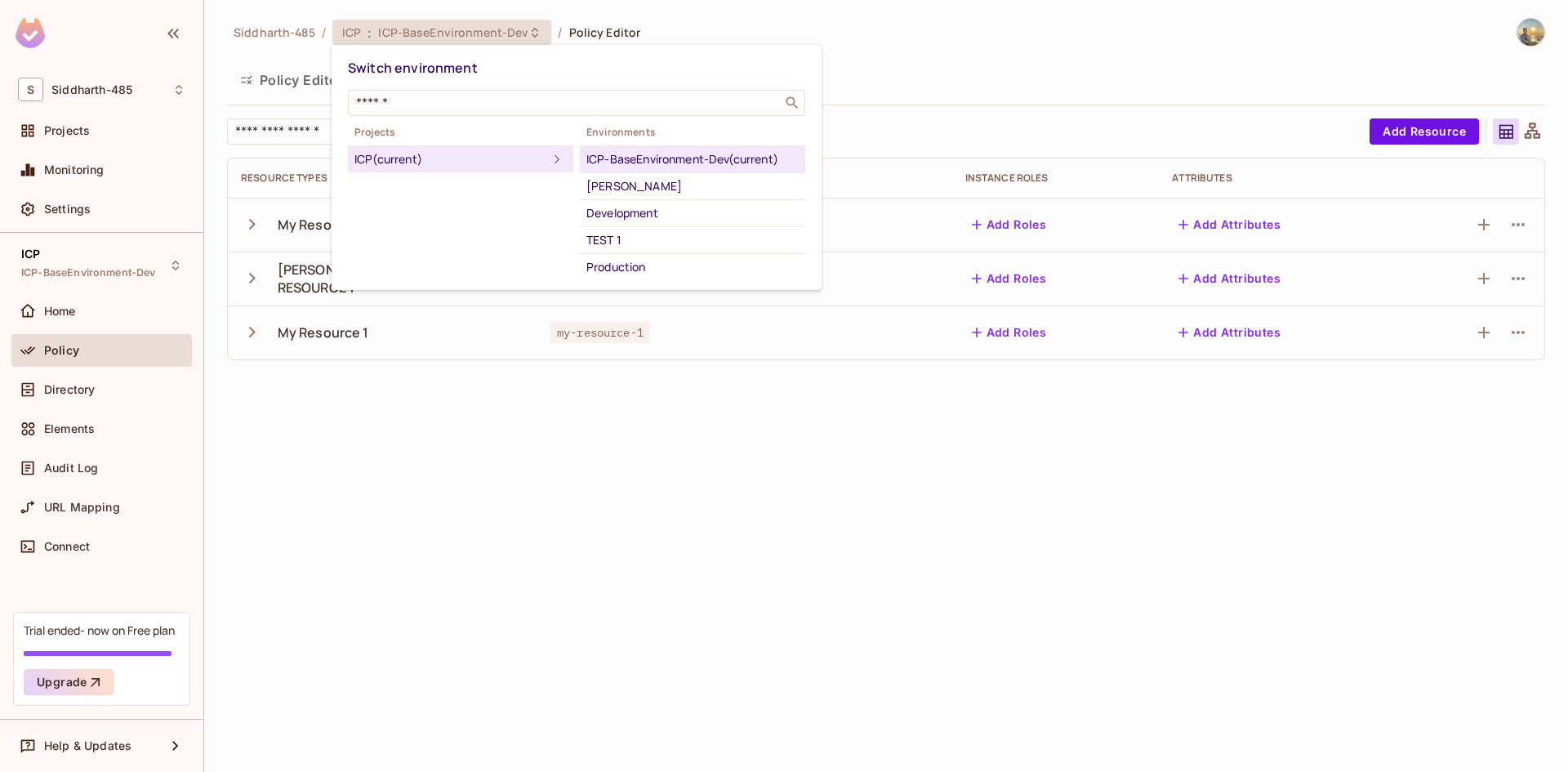
click at [1011, 59] on div at bounding box center [784, 386] width 1568 height 772
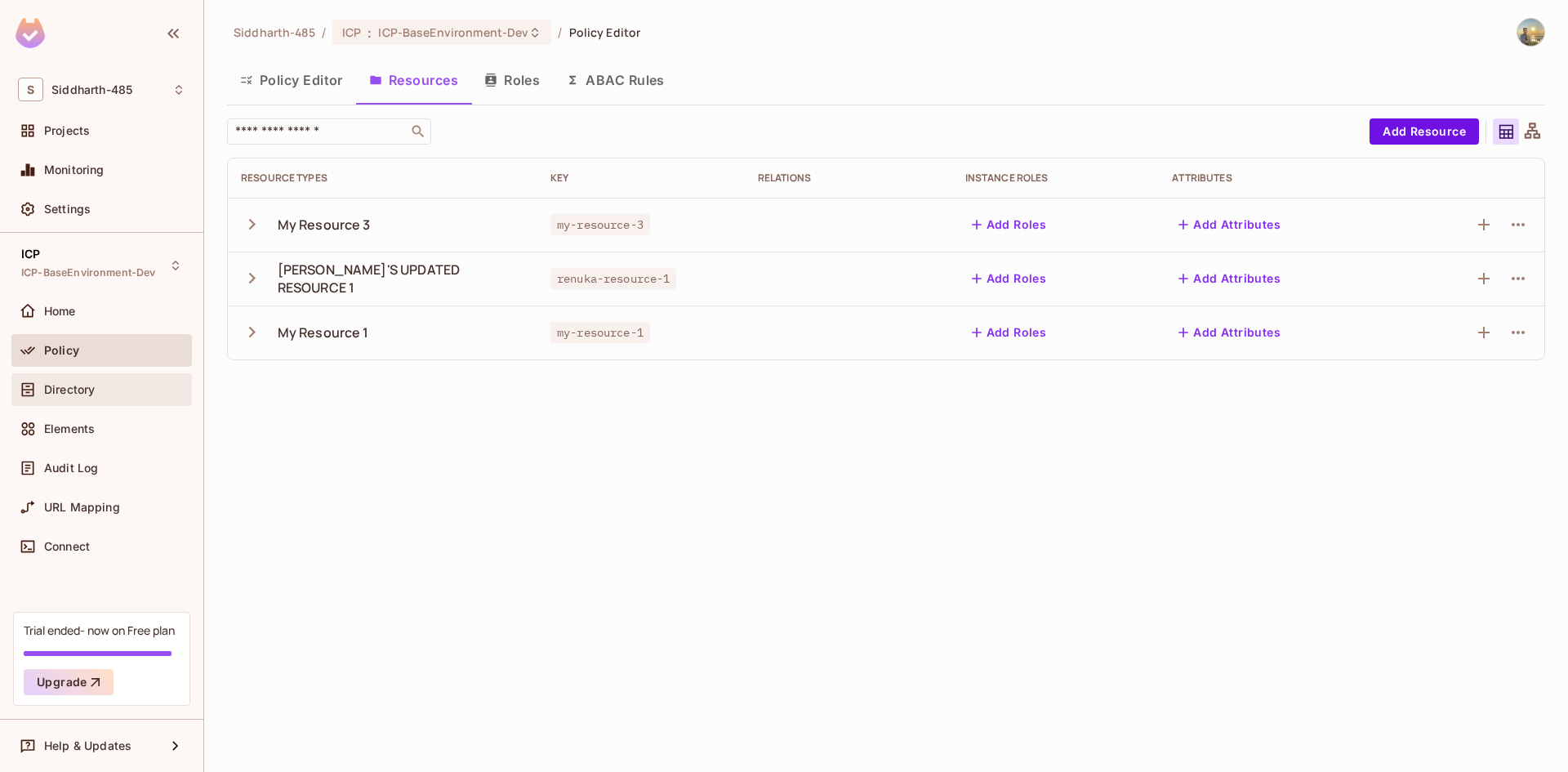
click at [150, 395] on div "Directory" at bounding box center [114, 389] width 141 height 13
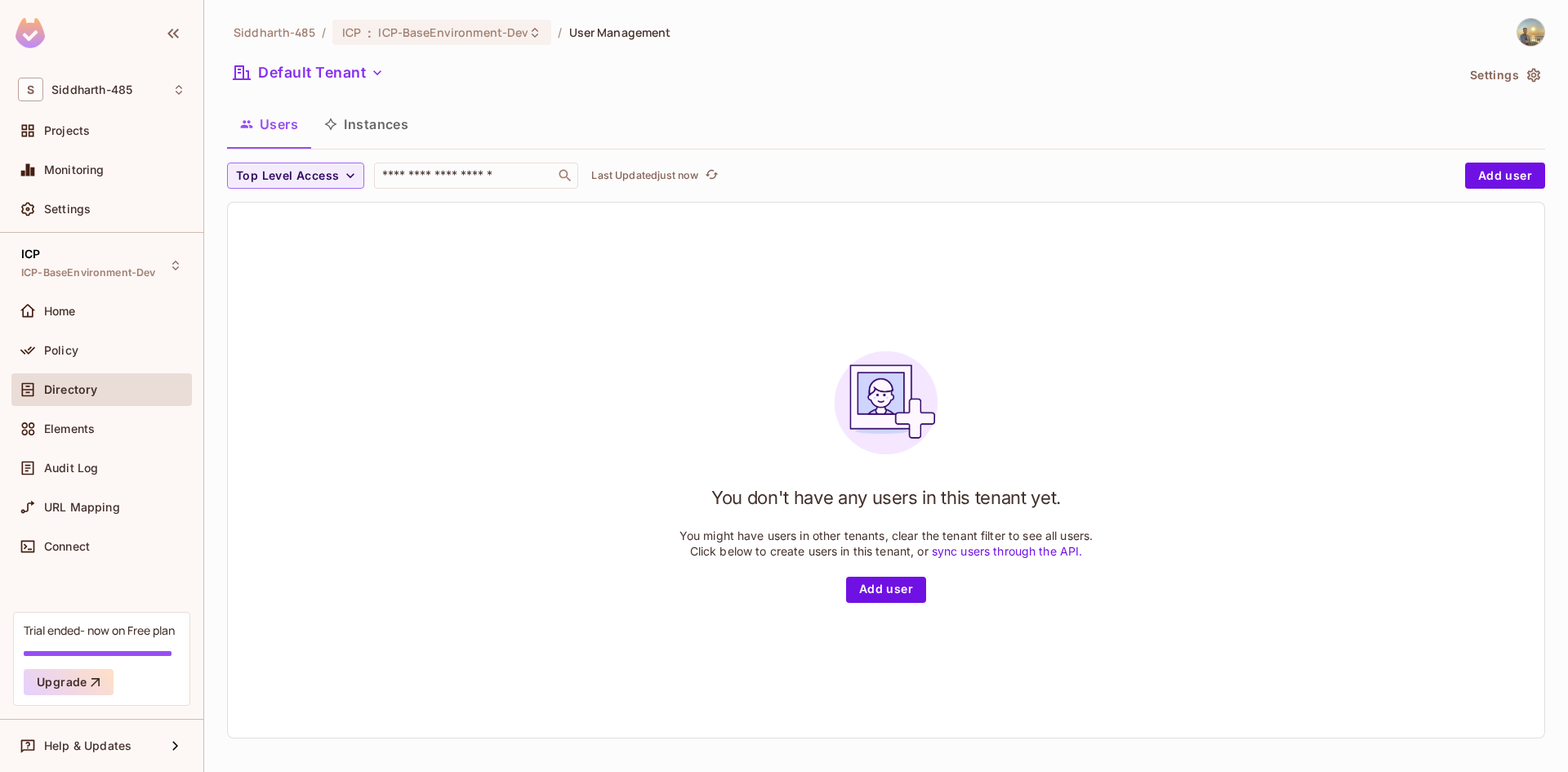
click at [479, 337] on div "You don't have any users in this tenant yet. You might have users in other tena…" at bounding box center [886, 469] width 1316 height 535
